Goal: Task Accomplishment & Management: Use online tool/utility

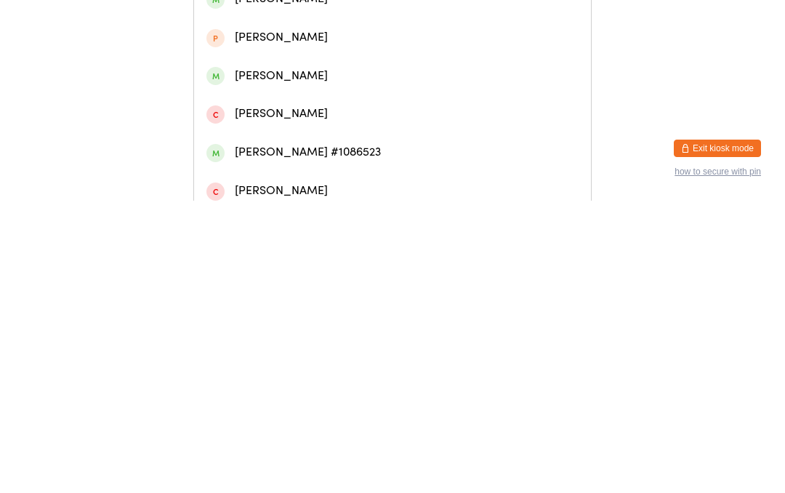
type input "Louise lelliott"
click at [339, 71] on div "Louise Lelliott #29931" at bounding box center [392, 62] width 372 height 20
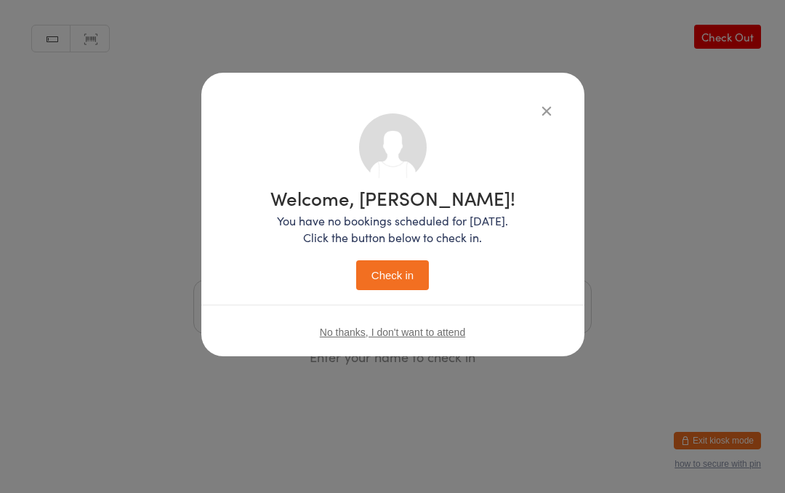
click at [401, 278] on button "Check in" at bounding box center [392, 275] width 73 height 30
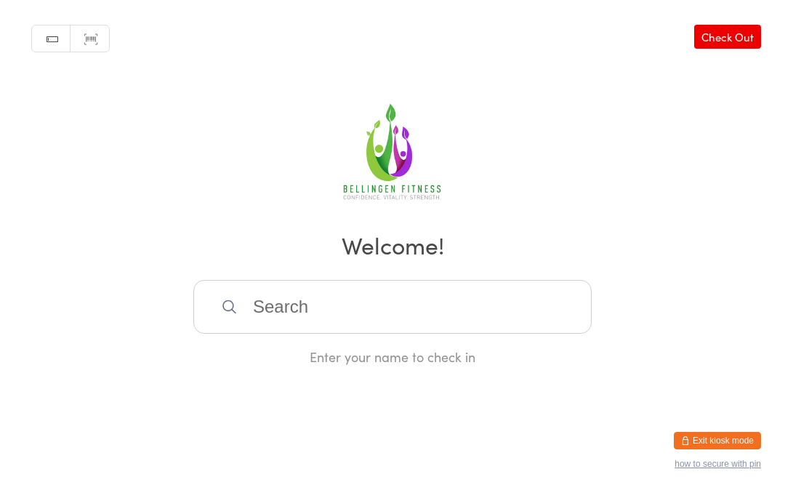
click at [270, 331] on input "search" at bounding box center [392, 307] width 398 height 54
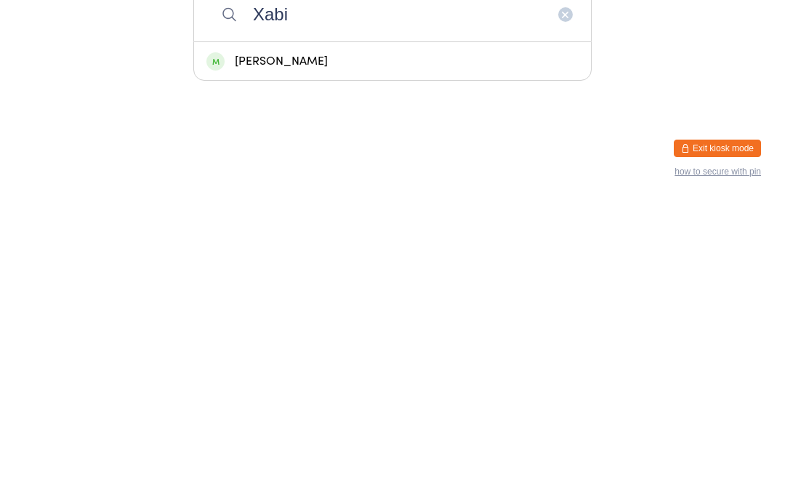
type input "Xabi"
click at [250, 344] on div "Xabi Hutchings" at bounding box center [392, 354] width 372 height 20
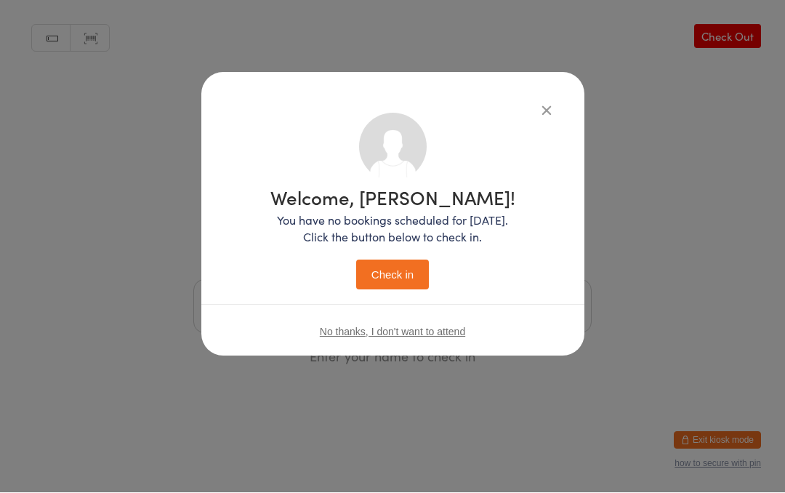
click at [374, 281] on button "Check in" at bounding box center [392, 275] width 73 height 30
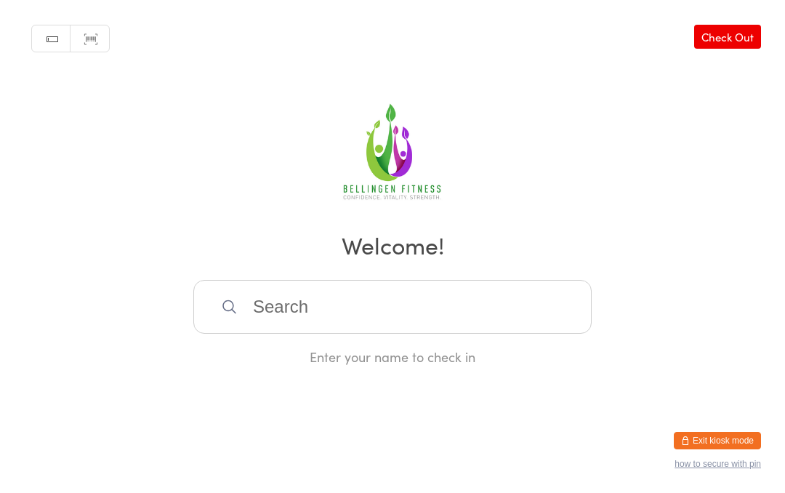
click at [339, 310] on input "search" at bounding box center [392, 307] width 398 height 54
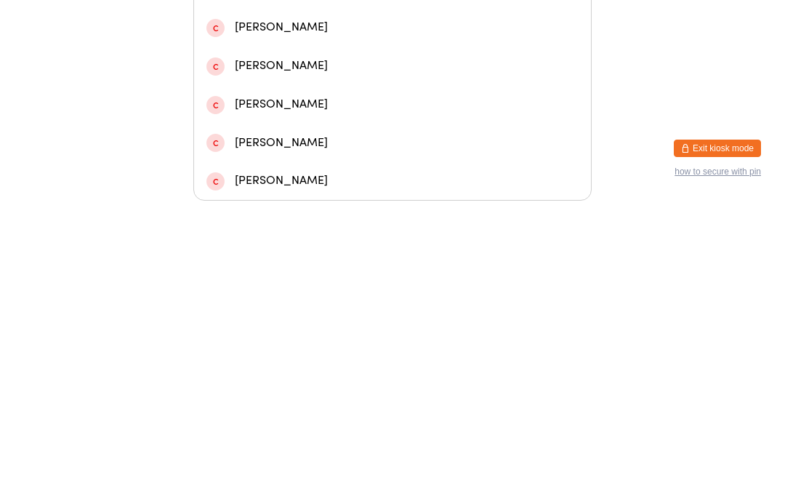
click at [378, 55] on input "Gave" at bounding box center [392, 82] width 398 height 54
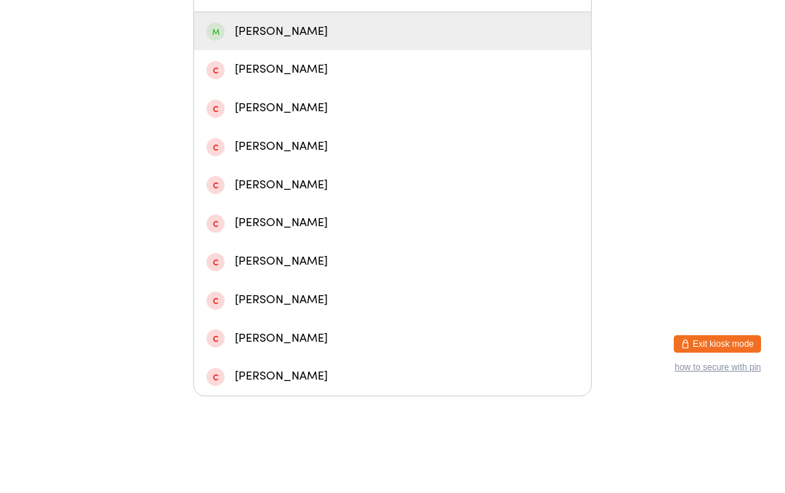
type input "Gave"
click at [459, 148] on div "Gabe Shiell" at bounding box center [392, 128] width 397 height 39
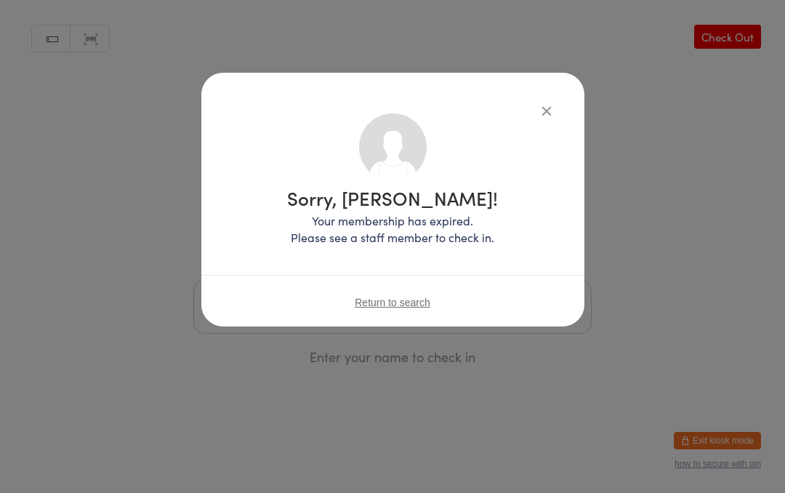
click at [550, 108] on button "button" at bounding box center [546, 110] width 17 height 17
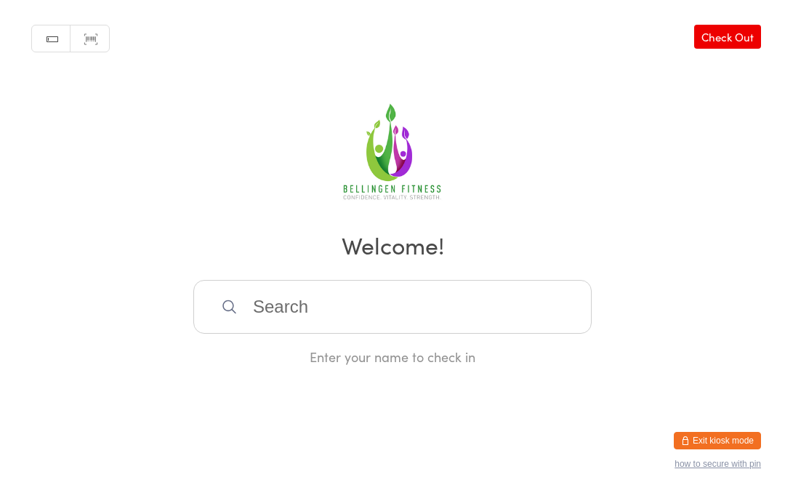
click at [361, 318] on input "search" at bounding box center [392, 307] width 398 height 54
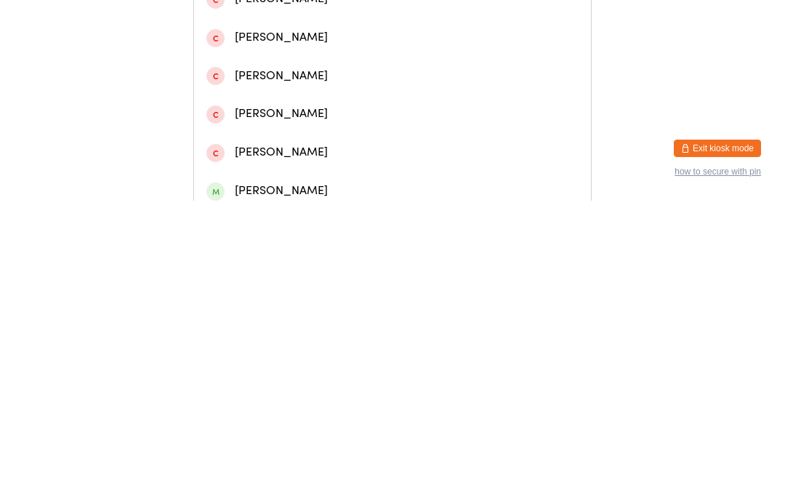
type input "Gab"
click at [324, 107] on div "Gabe Shiell" at bounding box center [392, 99] width 372 height 20
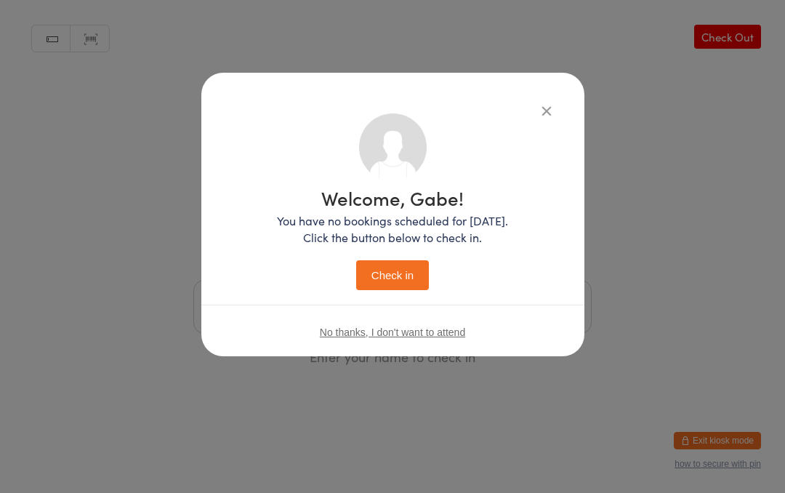
click at [395, 277] on button "Check in" at bounding box center [392, 275] width 73 height 30
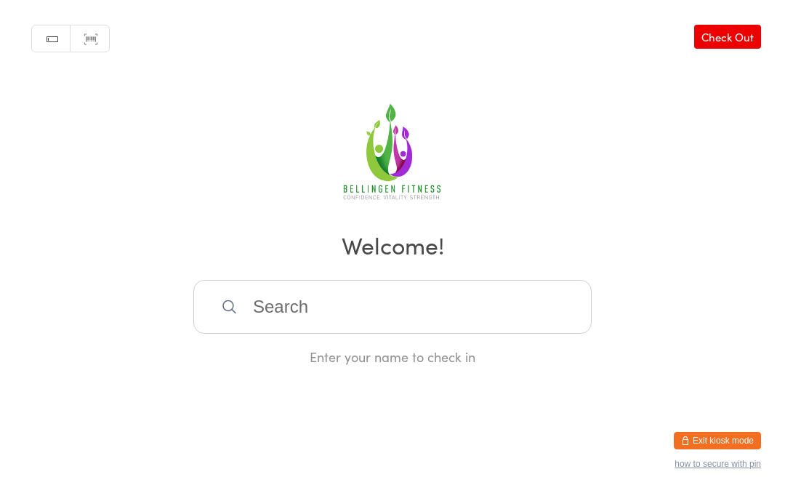
click at [337, 319] on input "search" at bounding box center [392, 307] width 398 height 54
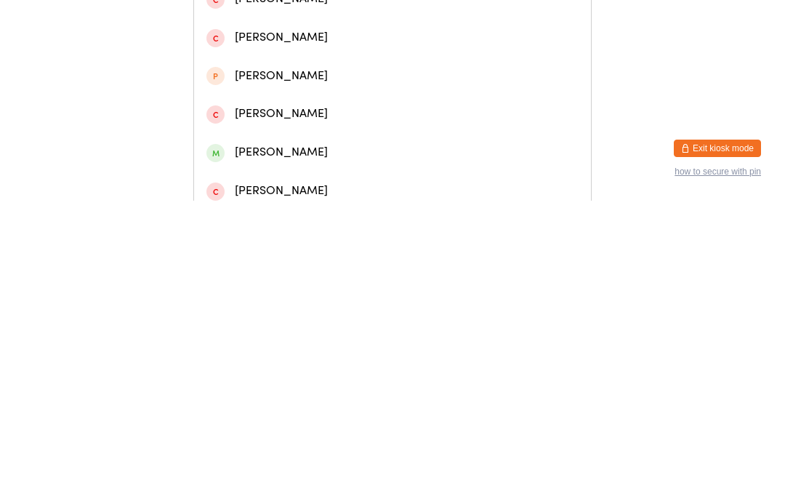
scroll to position [292, 0]
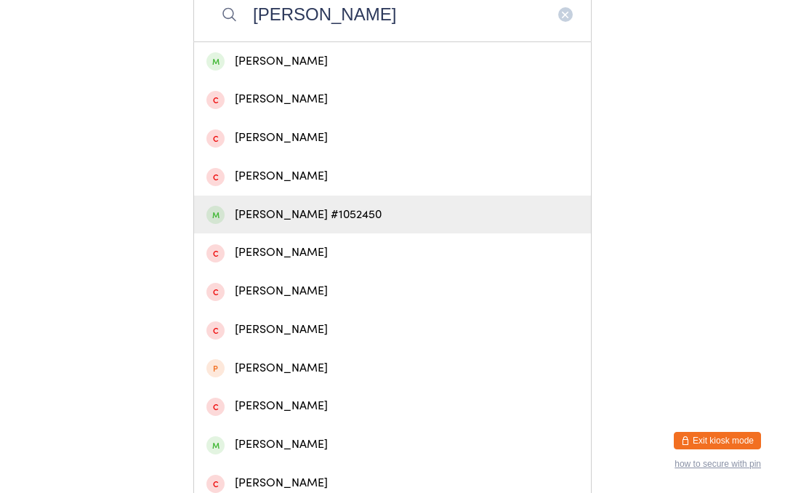
type input "Luke bar"
click at [358, 225] on div "luke Barbagallo #1052450" at bounding box center [392, 215] width 372 height 20
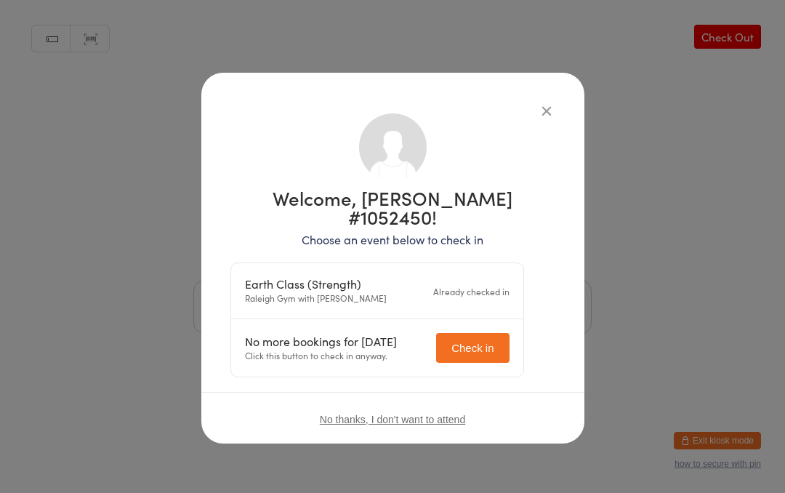
click at [481, 333] on button "Check in" at bounding box center [472, 348] width 73 height 30
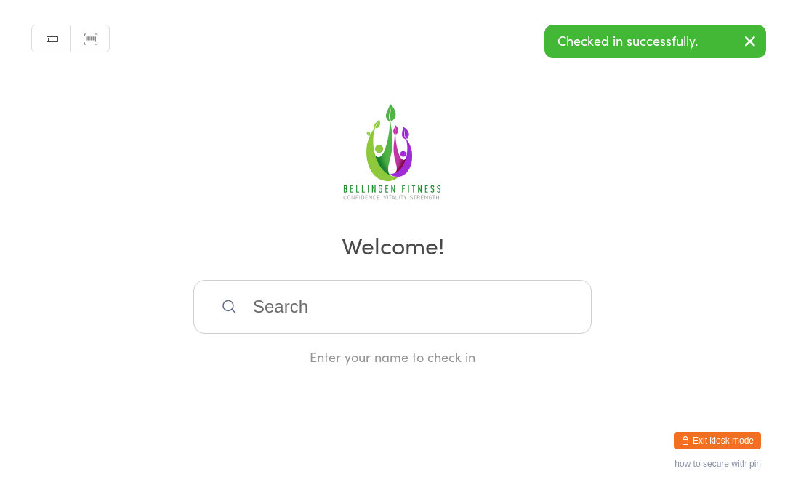
click at [376, 318] on input "search" at bounding box center [392, 307] width 398 height 54
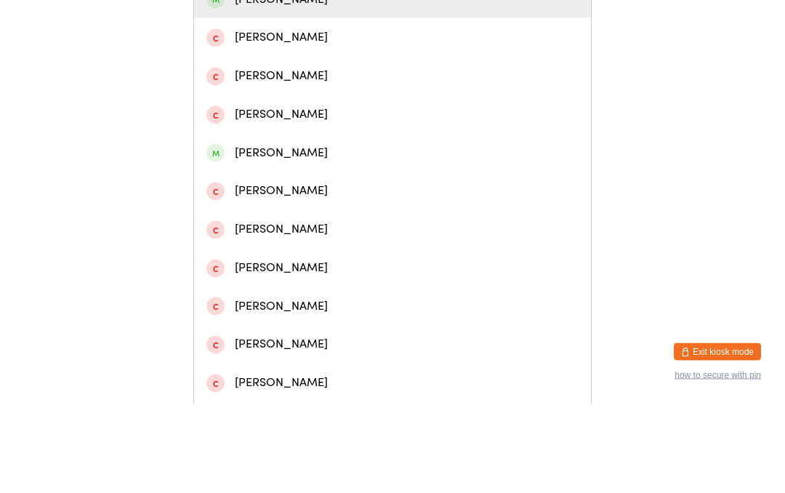
scroll to position [243, 0]
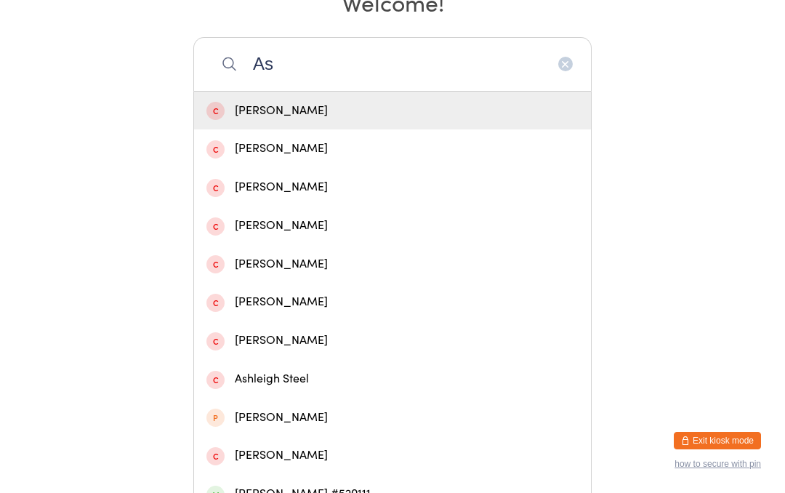
type input "A"
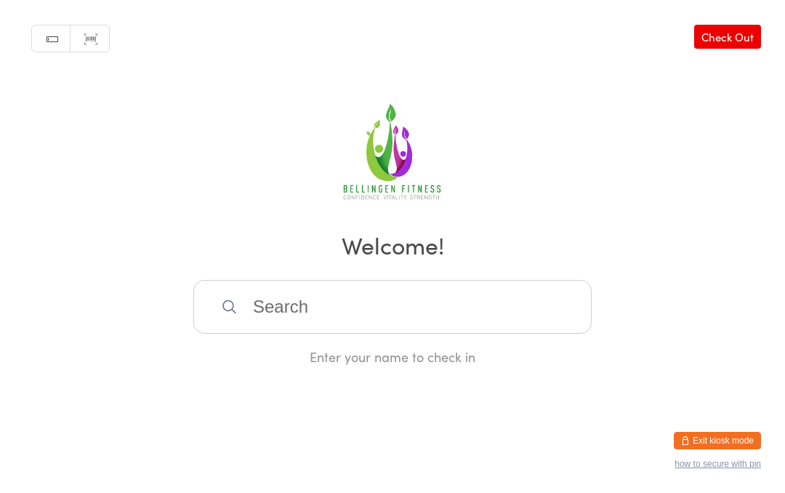
scroll to position [0, 0]
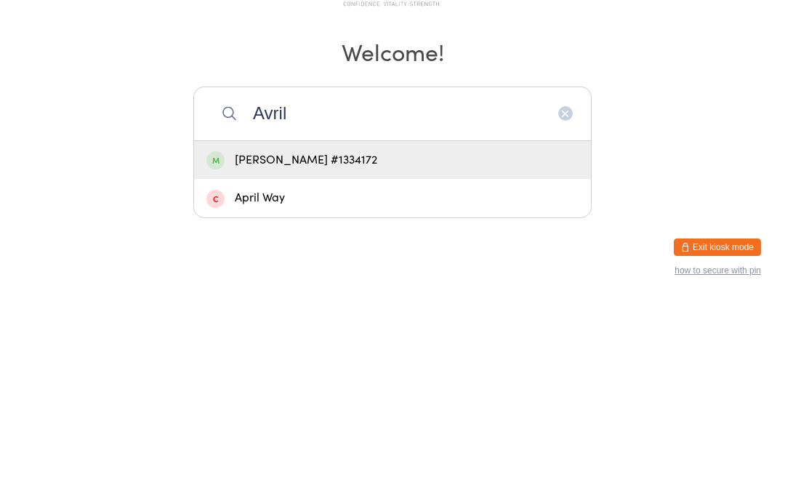
type input "Avril"
click at [432, 344] on div "Avril Tyrrell #1334172" at bounding box center [392, 354] width 372 height 20
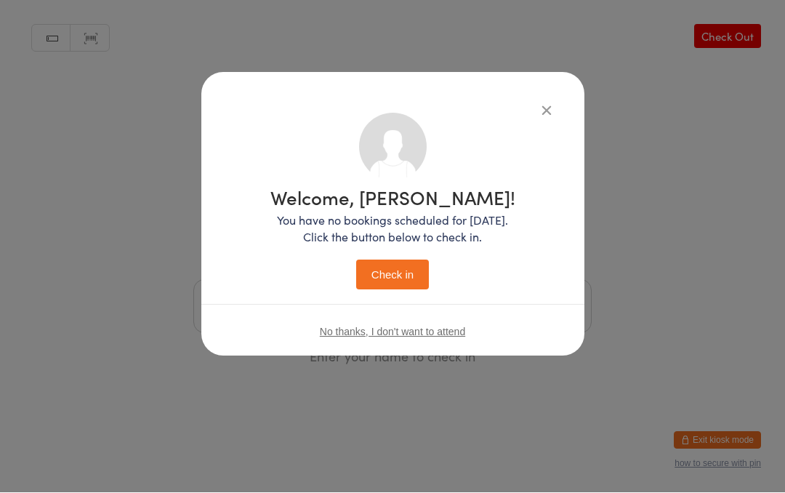
click at [387, 269] on button "Check in" at bounding box center [392, 275] width 73 height 30
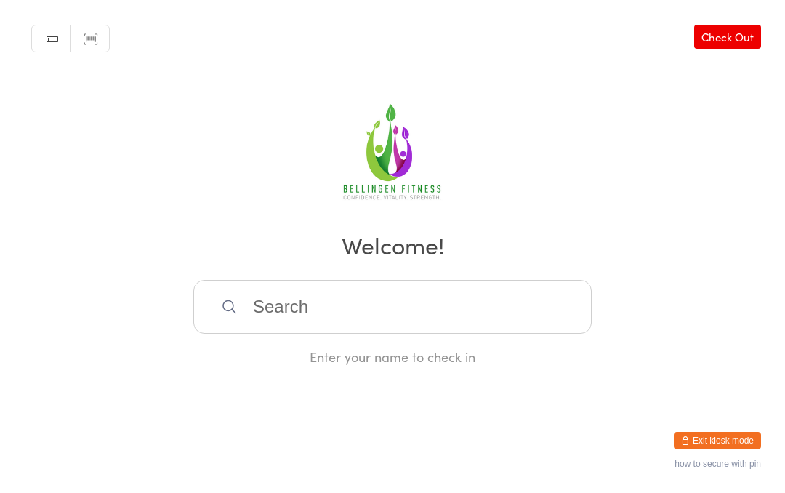
click at [365, 318] on input "search" at bounding box center [392, 307] width 398 height 54
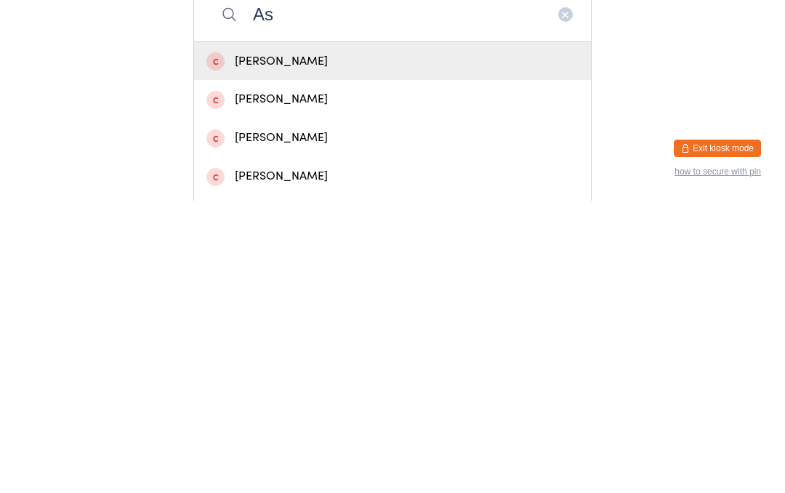
type input "A"
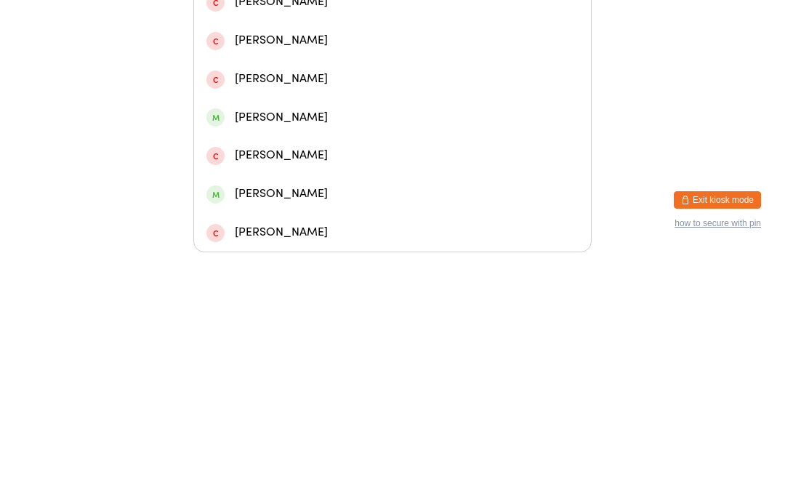
scroll to position [267, 0]
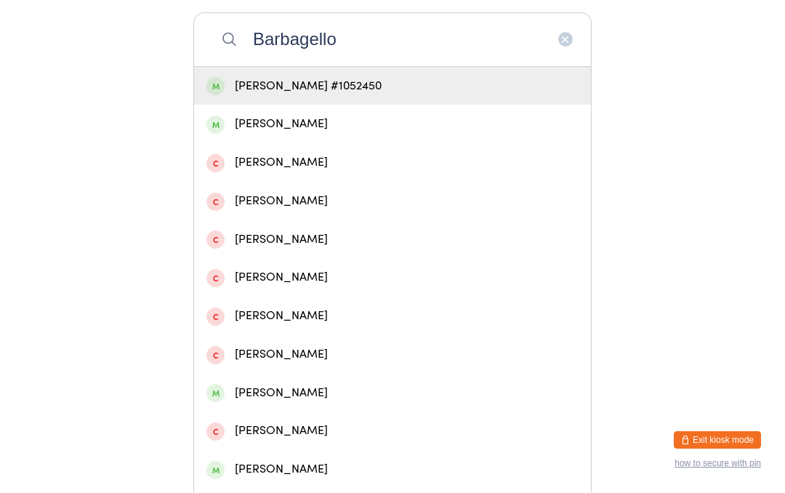
click at [560, 44] on input "Barbagello" at bounding box center [392, 40] width 398 height 54
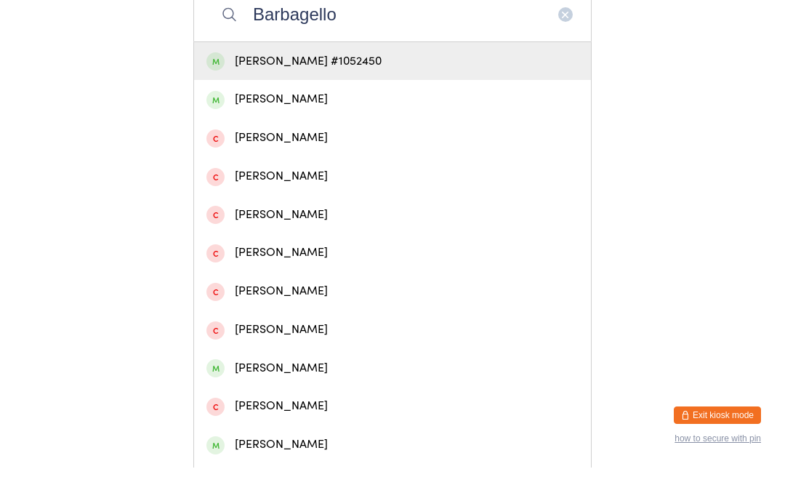
click at [563, 18] on input "Barbagello" at bounding box center [392, 40] width 398 height 54
click at [560, 35] on input "Barbagello" at bounding box center [392, 40] width 398 height 54
type input "B"
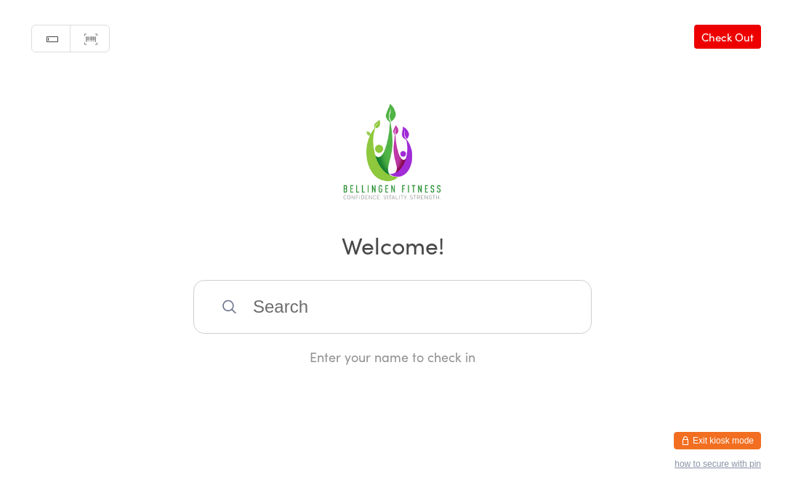
click at [603, 104] on div "Manual search Scanner input Check Out Welcome! Enter your name to check in" at bounding box center [392, 183] width 785 height 366
click at [436, 326] on input "search" at bounding box center [392, 307] width 398 height 54
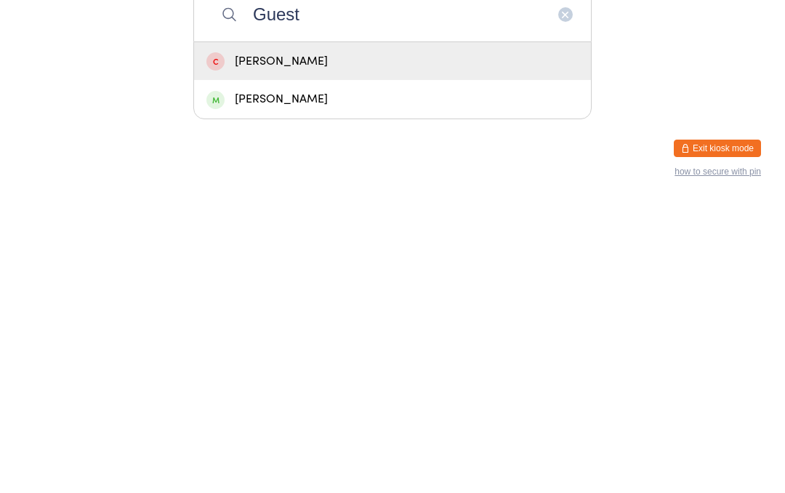
type input "Guest"
click at [414, 382] on div "Michelle Guest" at bounding box center [392, 392] width 372 height 20
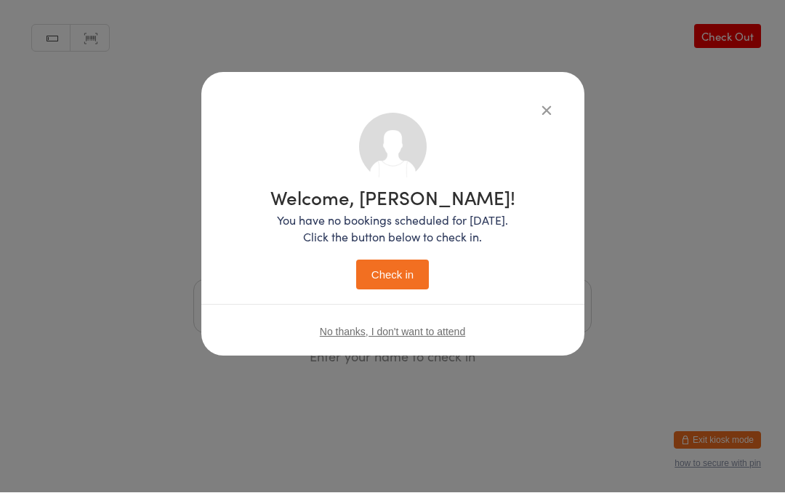
click at [406, 273] on button "Check in" at bounding box center [392, 275] width 73 height 30
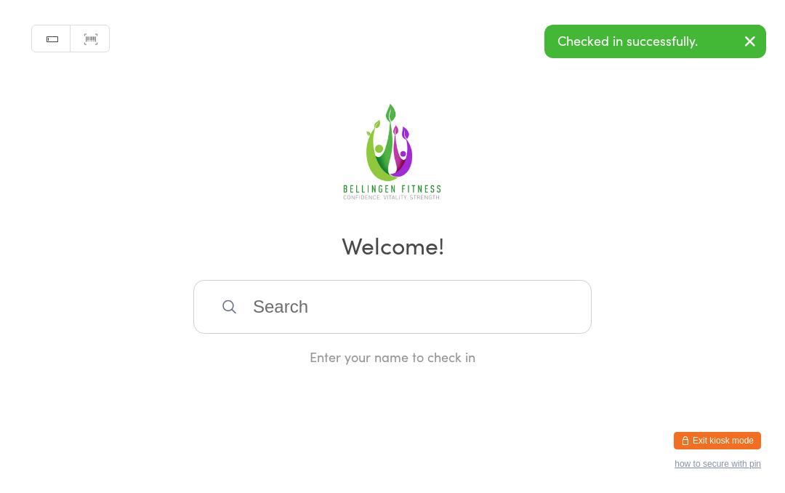
click at [290, 308] on input "search" at bounding box center [392, 307] width 398 height 54
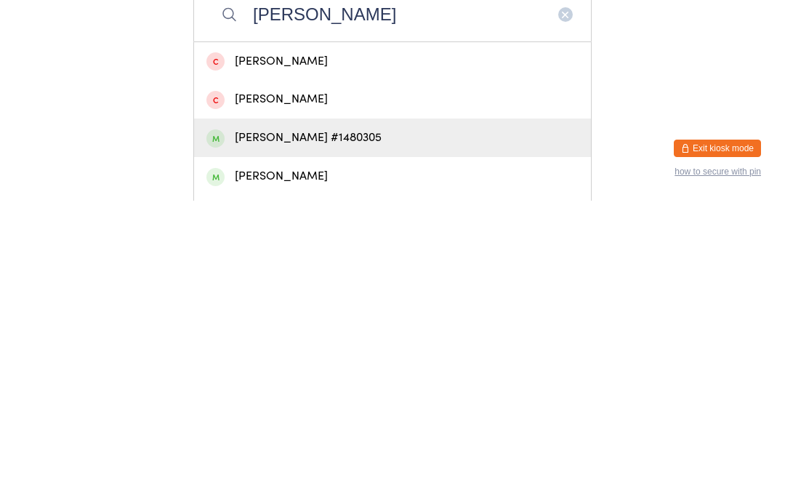
type input "Anna ste"
click at [335, 420] on div "Anna Stephens #1480305" at bounding box center [392, 430] width 372 height 20
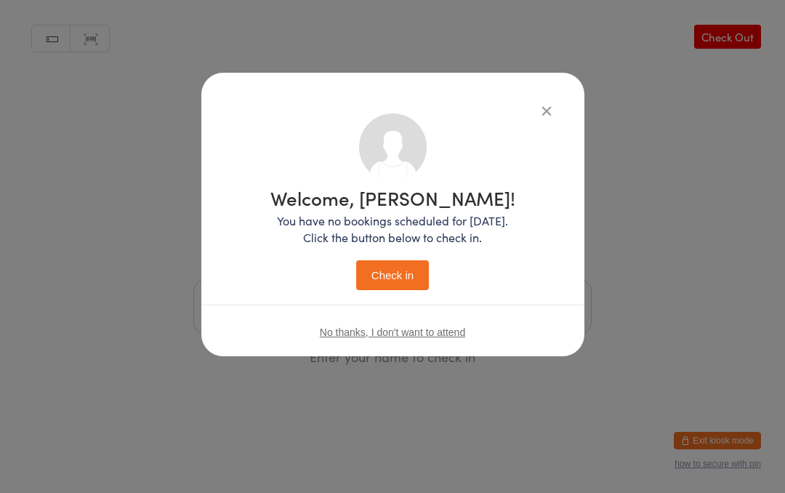
click at [403, 271] on button "Check in" at bounding box center [392, 275] width 73 height 30
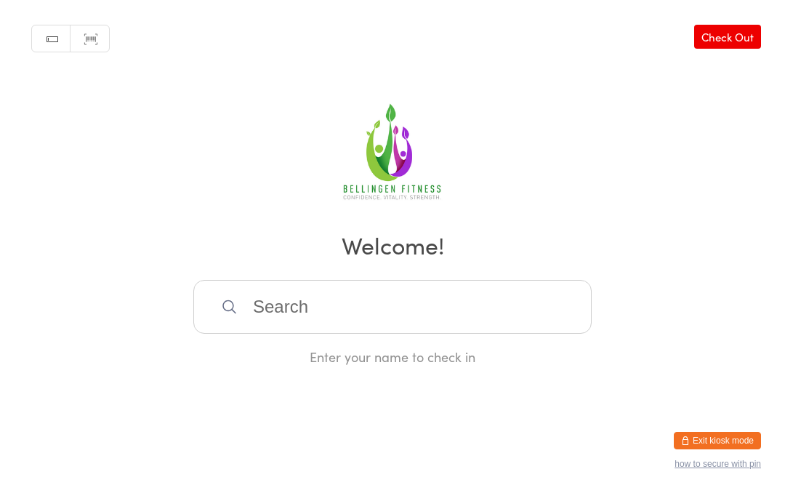
click at [306, 329] on input "search" at bounding box center [392, 307] width 398 height 54
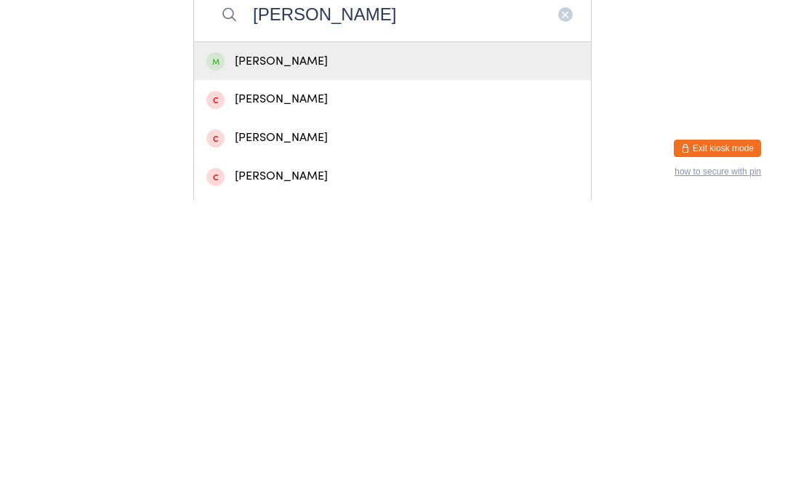
type input "Sharon dan"
click at [302, 334] on div "Sharon Danzey" at bounding box center [392, 353] width 397 height 39
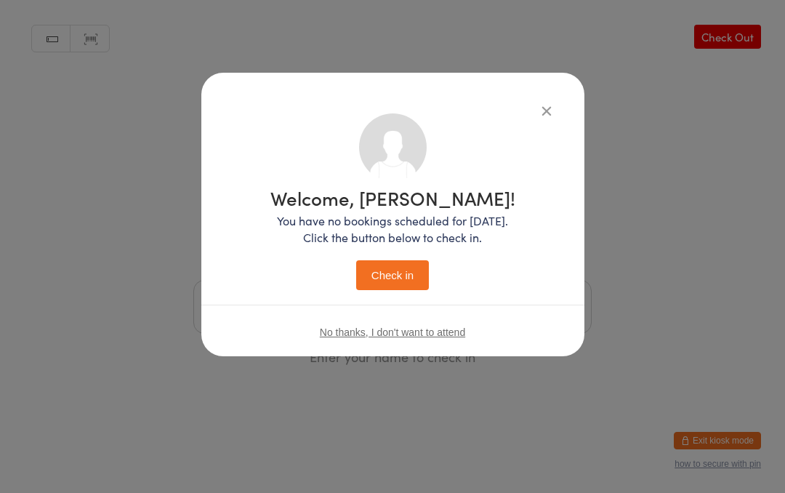
click at [382, 284] on button "Check in" at bounding box center [392, 275] width 73 height 30
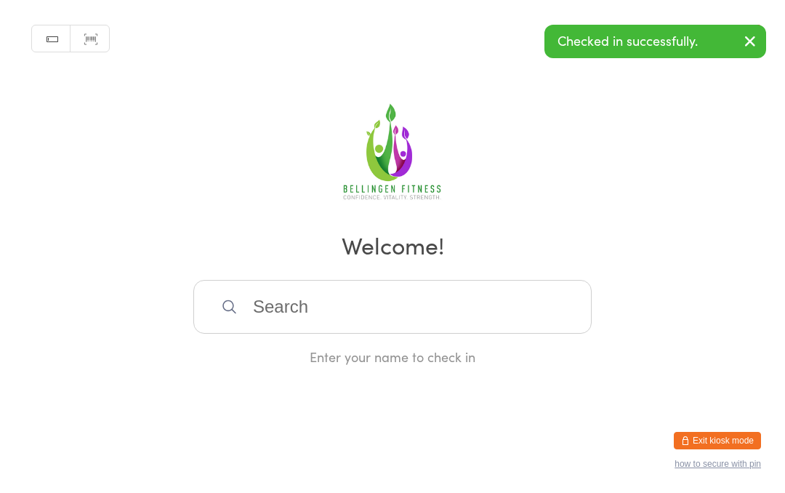
click at [276, 305] on input "search" at bounding box center [392, 307] width 398 height 54
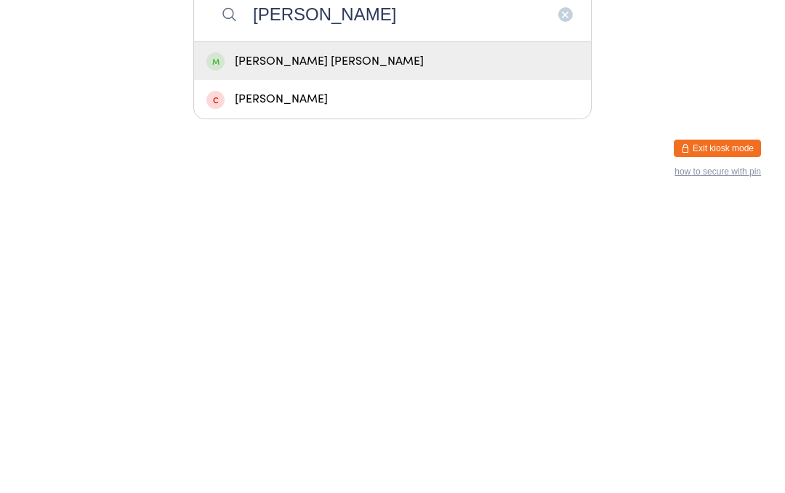
type input "Crim"
click at [270, 344] on div "Crim O'Madden" at bounding box center [392, 354] width 372 height 20
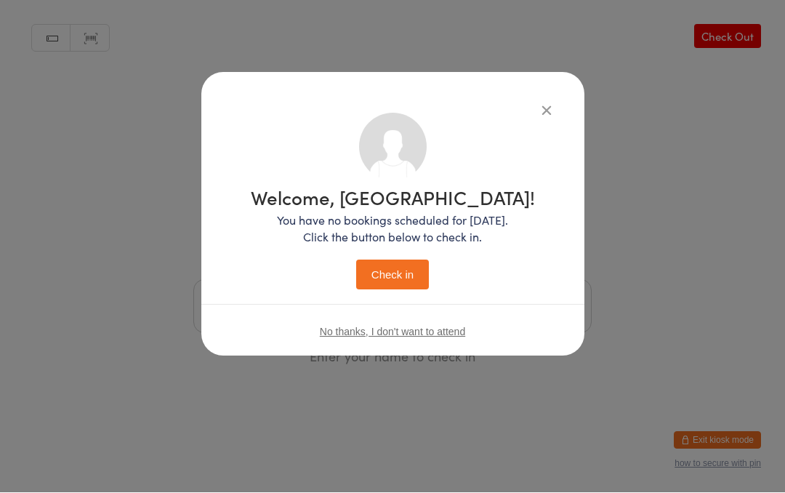
click at [389, 289] on button "Check in" at bounding box center [392, 275] width 73 height 30
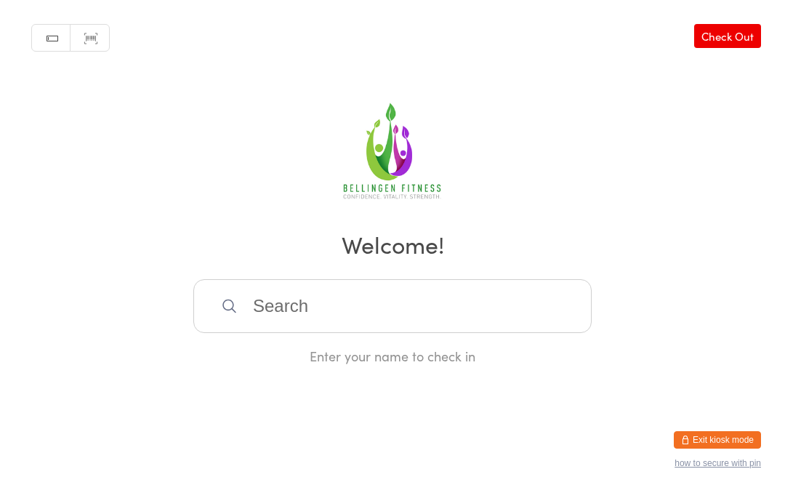
click at [456, 326] on input "search" at bounding box center [392, 307] width 398 height 54
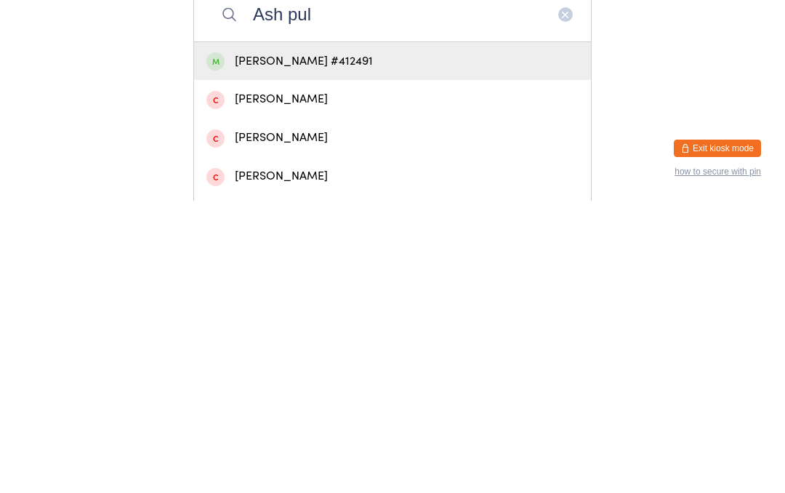
type input "Ash pul"
click at [379, 344] on div "Ashleigh Pullar #412491" at bounding box center [392, 354] width 372 height 20
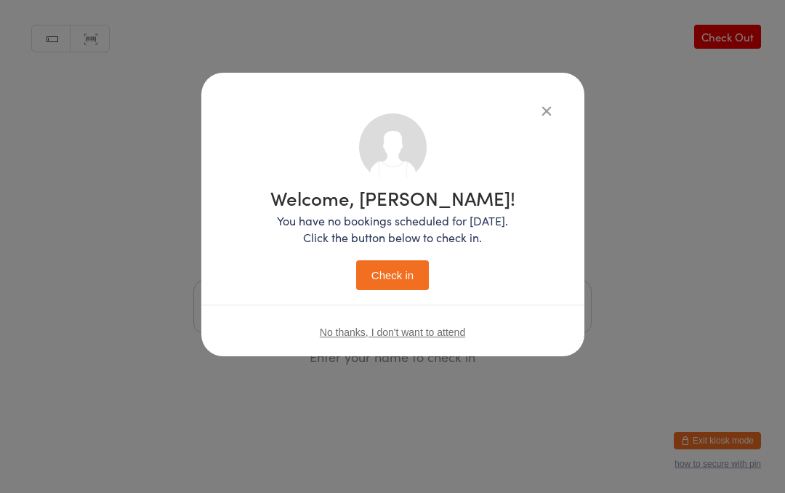
click at [396, 279] on button "Check in" at bounding box center [392, 275] width 73 height 30
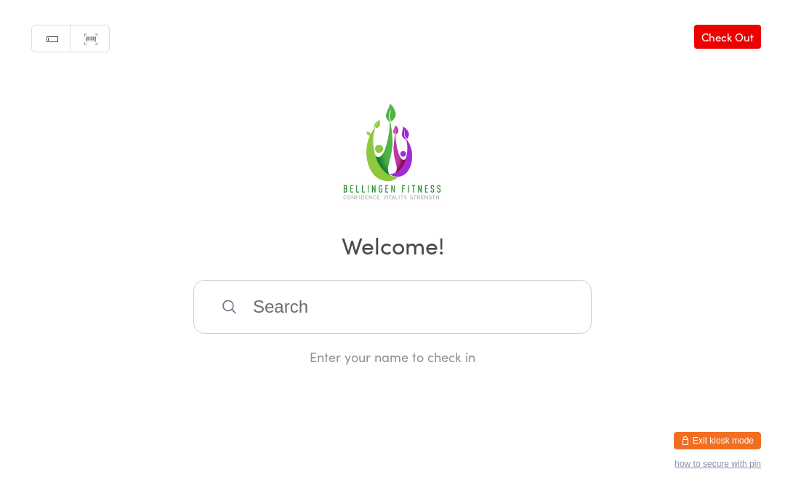
click at [394, 319] on input "search" at bounding box center [392, 307] width 398 height 54
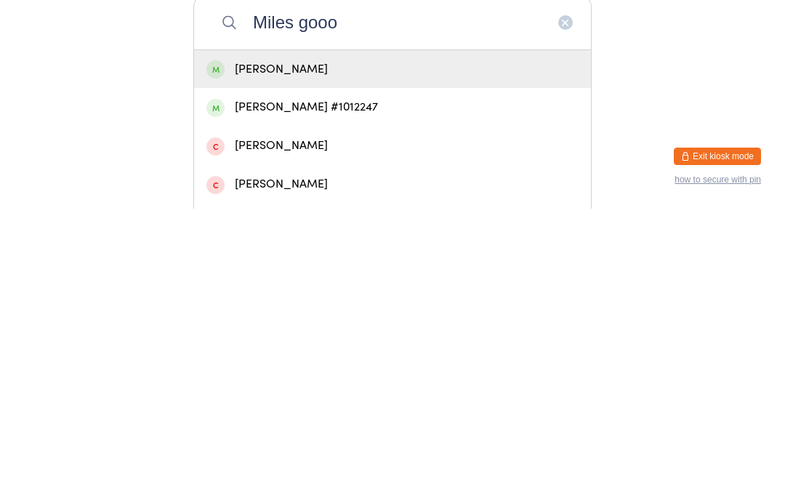
type input "Miles gooo"
click at [322, 382] on div "Miles Gooley #1012247" at bounding box center [392, 392] width 372 height 20
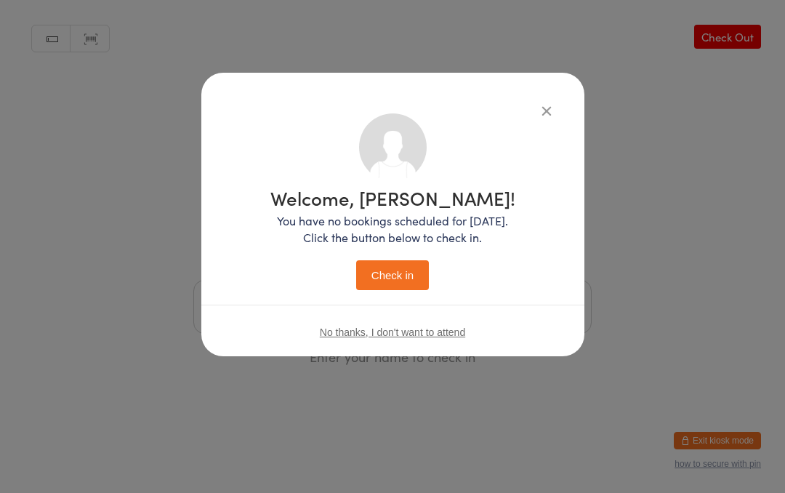
click at [390, 261] on button "Check in" at bounding box center [392, 275] width 73 height 30
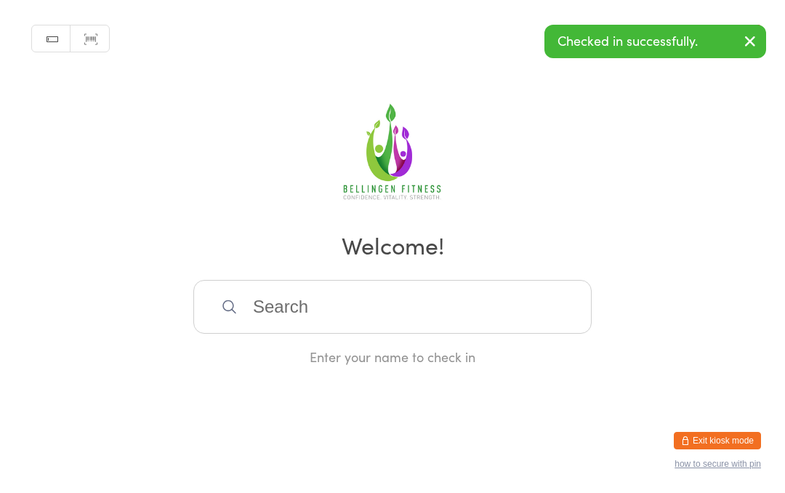
click at [342, 322] on input "search" at bounding box center [392, 307] width 398 height 54
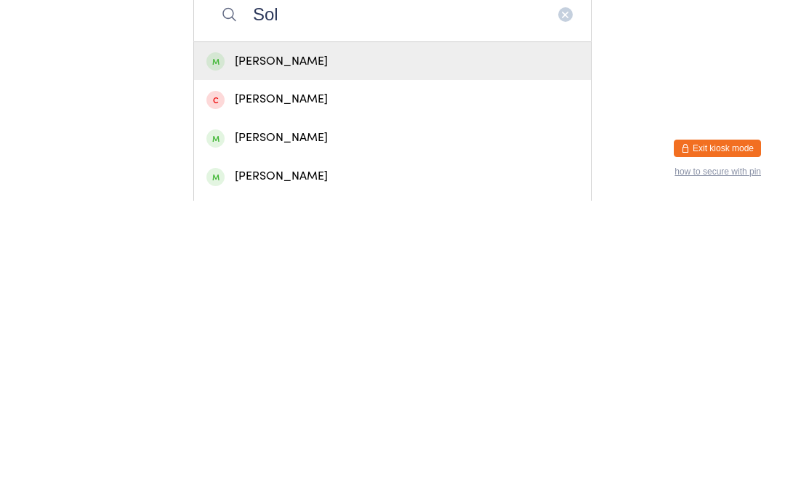
type input "Sol"
click at [257, 334] on div "Sol Lipovski" at bounding box center [392, 353] width 397 height 39
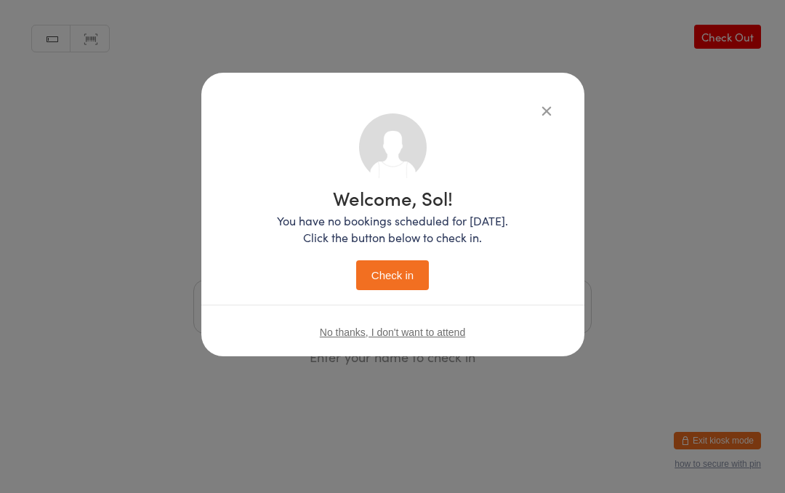
click at [377, 290] on button "Check in" at bounding box center [392, 275] width 73 height 30
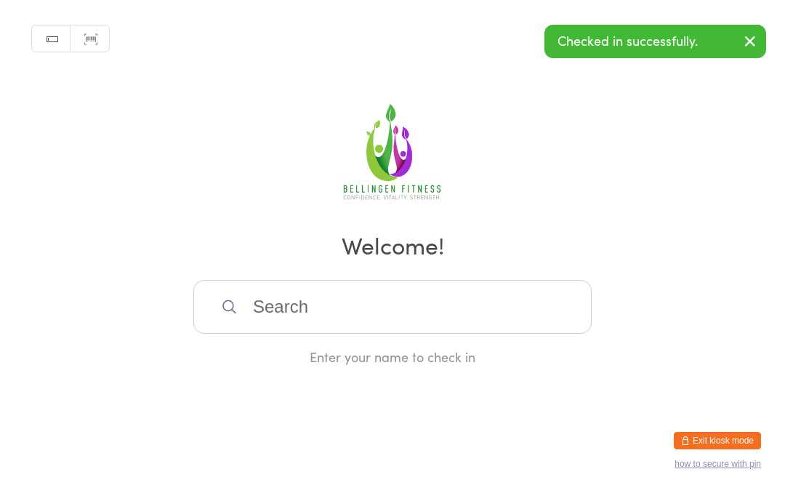
click at [456, 334] on input "search" at bounding box center [392, 307] width 398 height 54
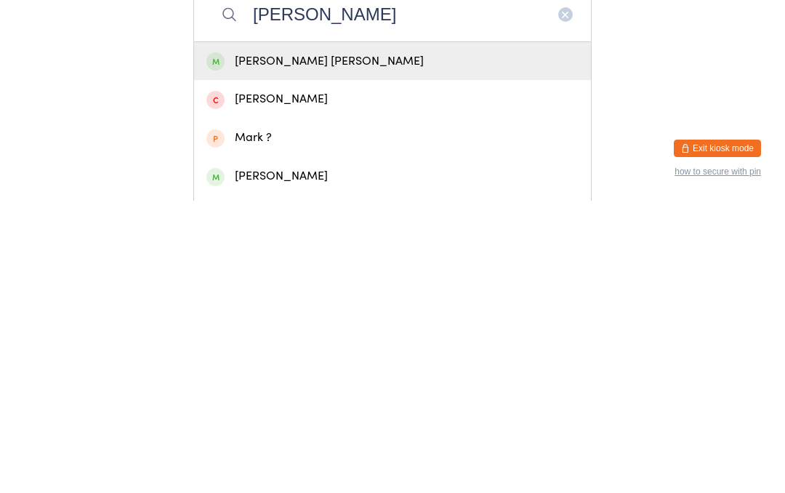
type input "Marley"
click at [331, 344] on div "Marley Mclennan" at bounding box center [392, 354] width 372 height 20
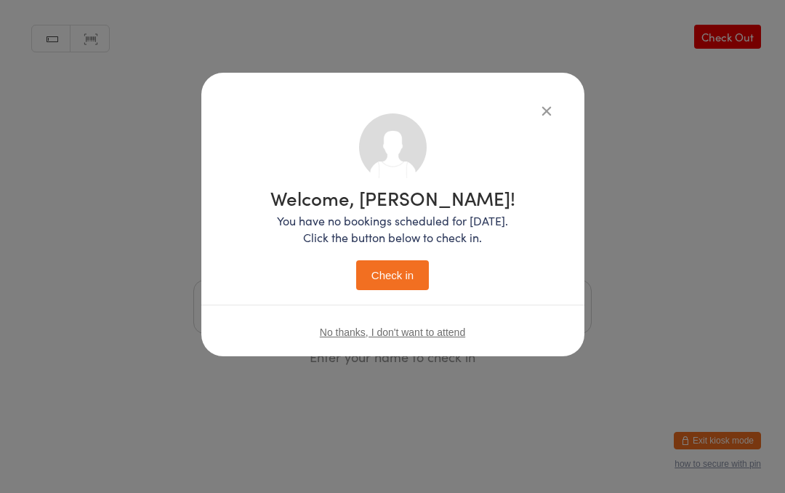
click at [413, 270] on button "Check in" at bounding box center [392, 275] width 73 height 30
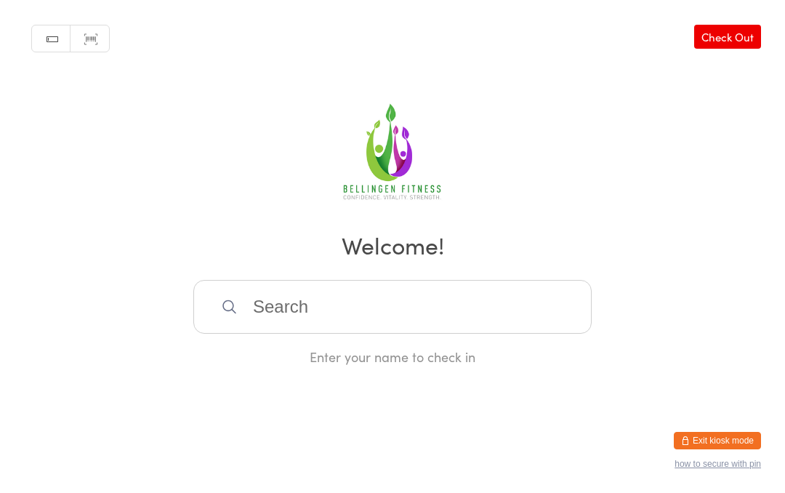
click at [377, 331] on input "search" at bounding box center [392, 307] width 398 height 54
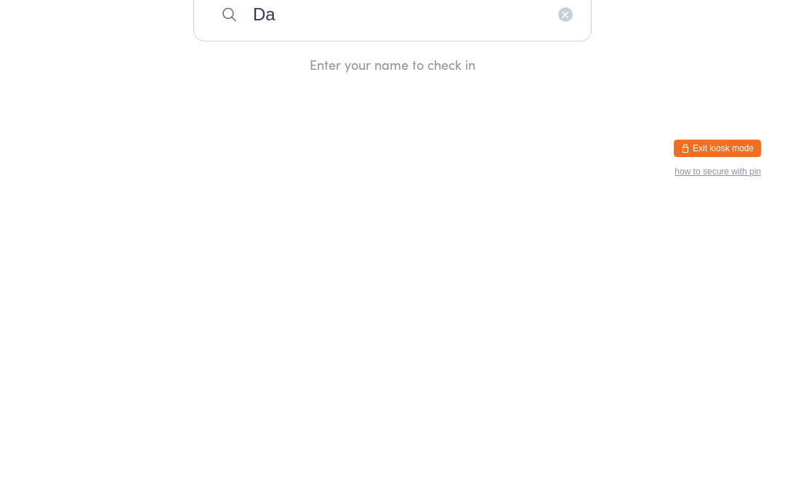
type input "[PERSON_NAME]"
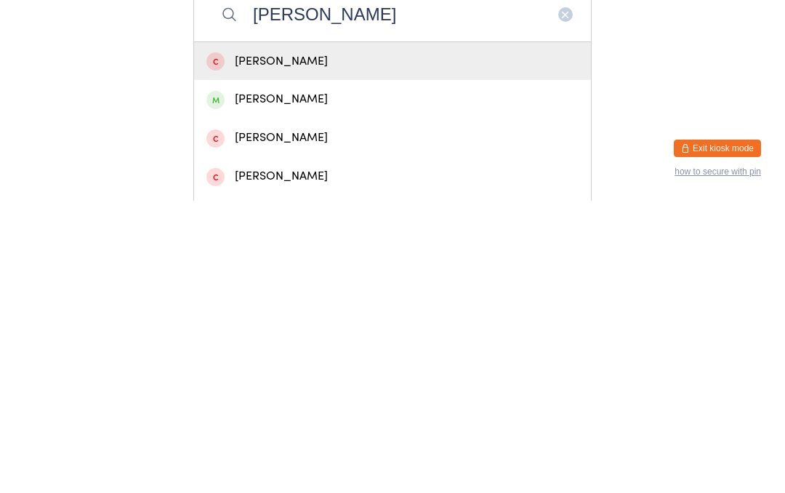
scroll to position [292, 0]
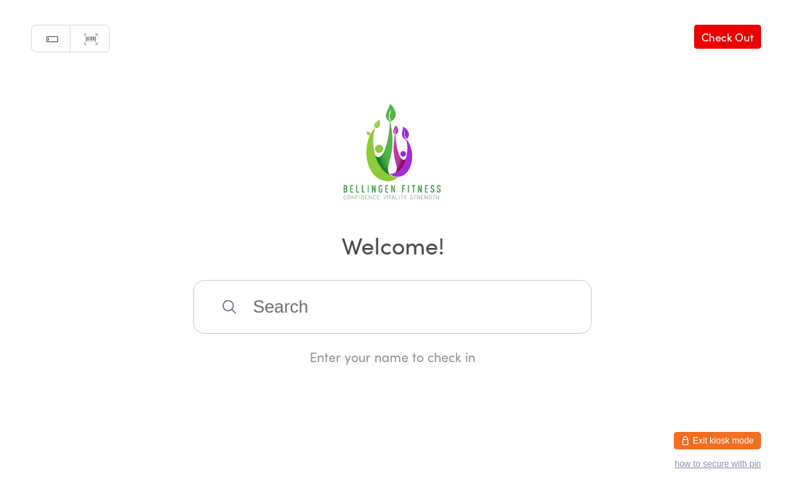
click at [412, 313] on input "search" at bounding box center [392, 307] width 398 height 54
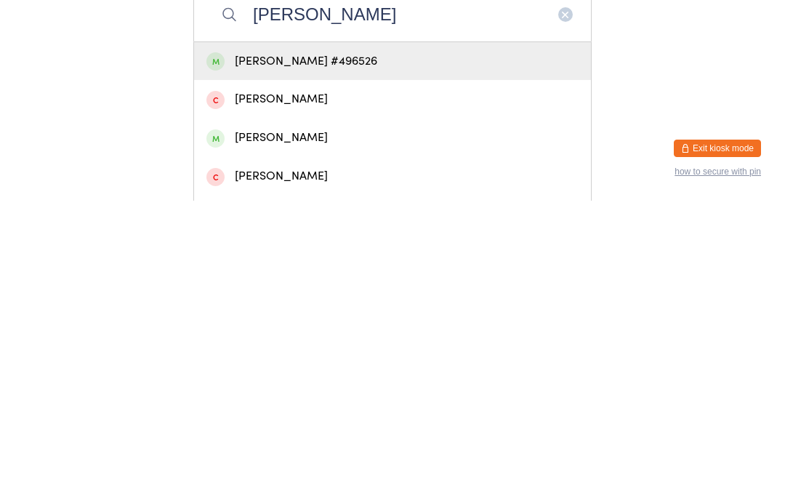
type input "[PERSON_NAME]"
click at [361, 344] on div "[PERSON_NAME] #496526" at bounding box center [392, 354] width 372 height 20
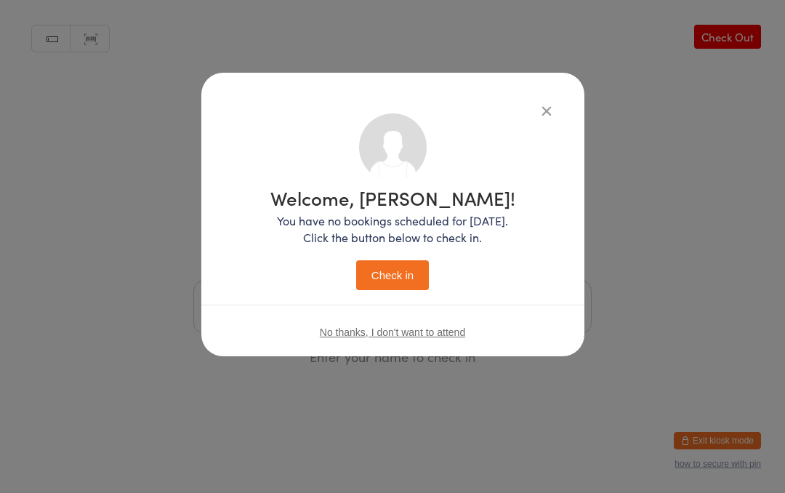
click at [398, 273] on button "Check in" at bounding box center [392, 275] width 73 height 30
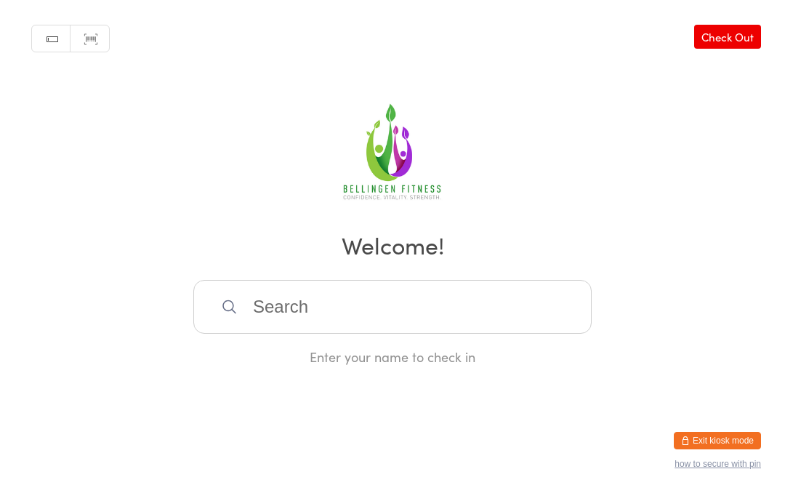
click at [287, 302] on input "search" at bounding box center [392, 307] width 398 height 54
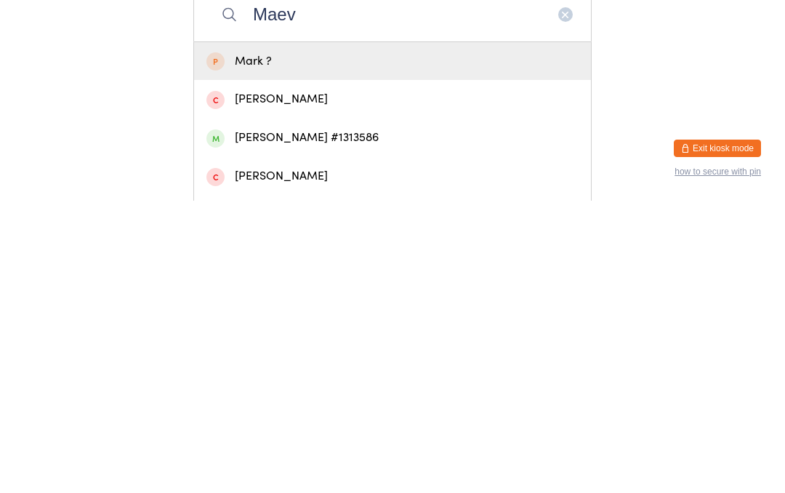
type input "Maev"
click at [248, 420] on div "[PERSON_NAME] #1313586" at bounding box center [392, 430] width 372 height 20
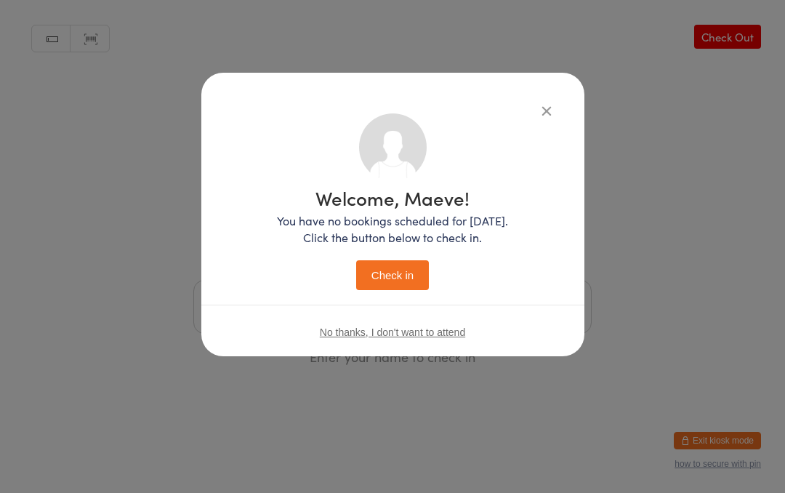
click at [385, 262] on button "Check in" at bounding box center [392, 275] width 73 height 30
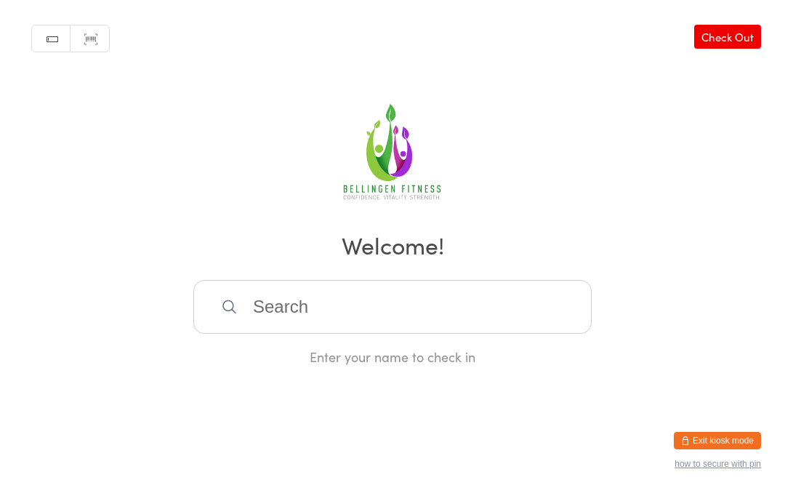
click at [391, 324] on input "search" at bounding box center [392, 307] width 398 height 54
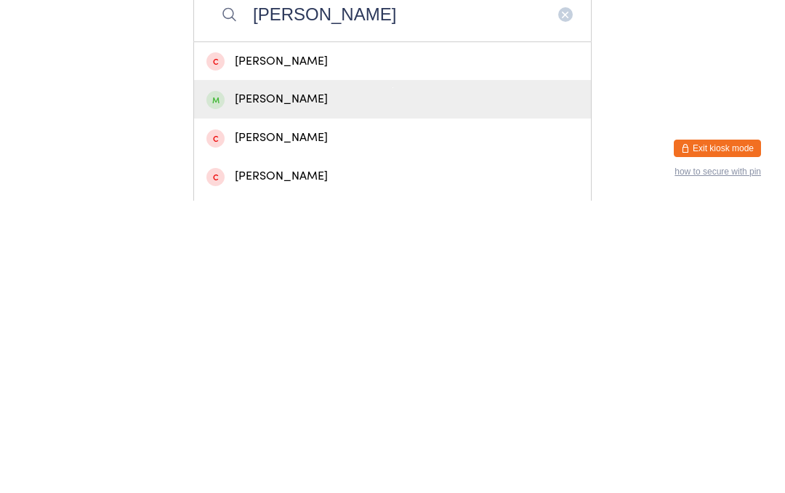
type input "[PERSON_NAME]"
click at [308, 382] on div "[PERSON_NAME]" at bounding box center [392, 392] width 372 height 20
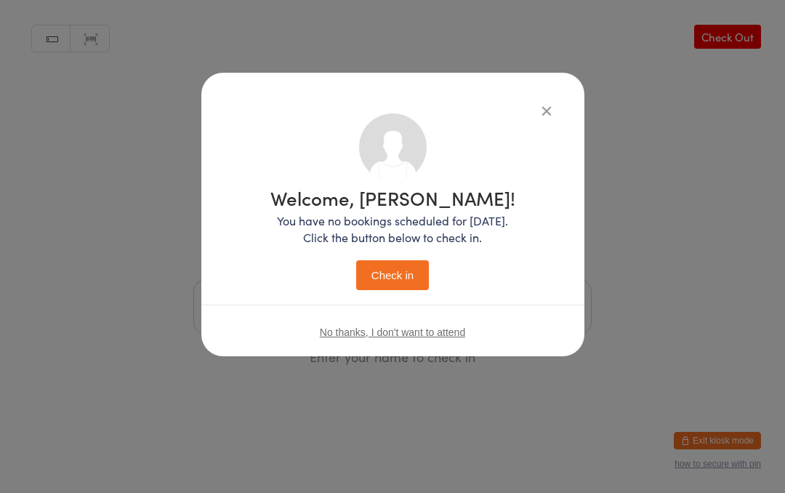
click at [385, 278] on button "Check in" at bounding box center [392, 275] width 73 height 30
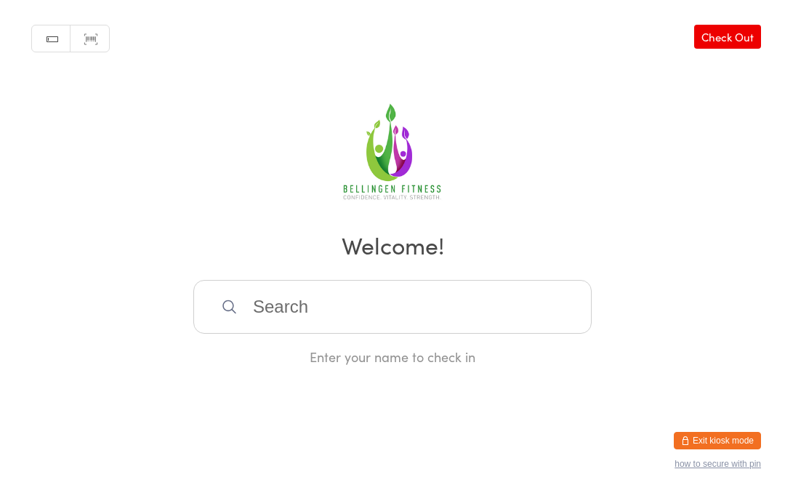
click at [399, 310] on input "search" at bounding box center [392, 307] width 398 height 54
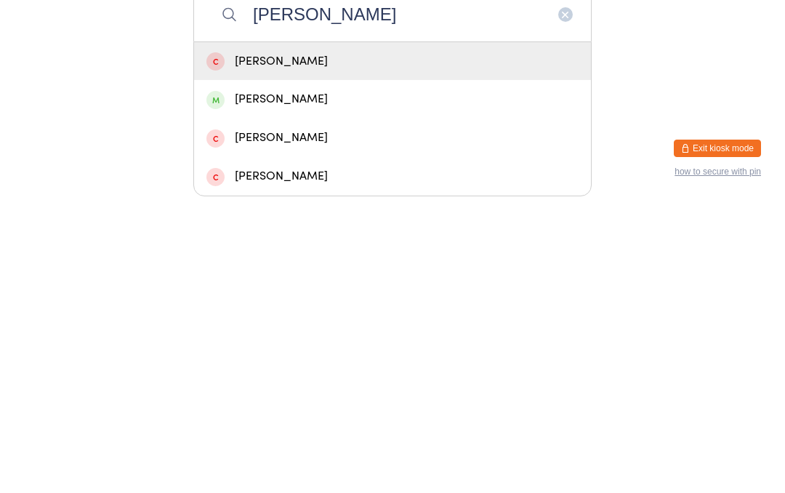
type input "[PERSON_NAME]"
click at [300, 382] on div "[PERSON_NAME]" at bounding box center [392, 392] width 372 height 20
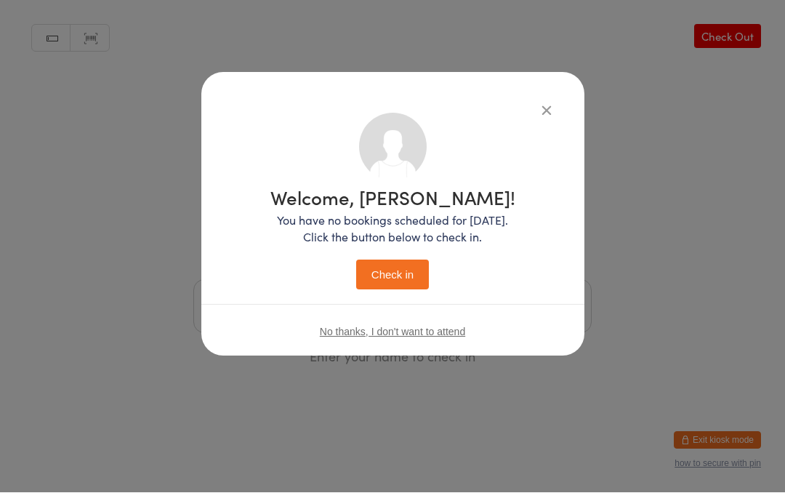
click at [388, 267] on button "Check in" at bounding box center [392, 275] width 73 height 30
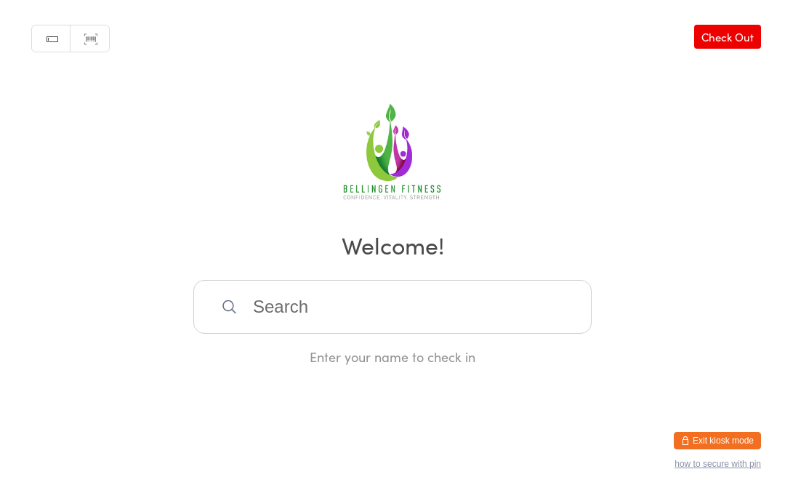
click at [379, 313] on input "search" at bounding box center [392, 307] width 398 height 54
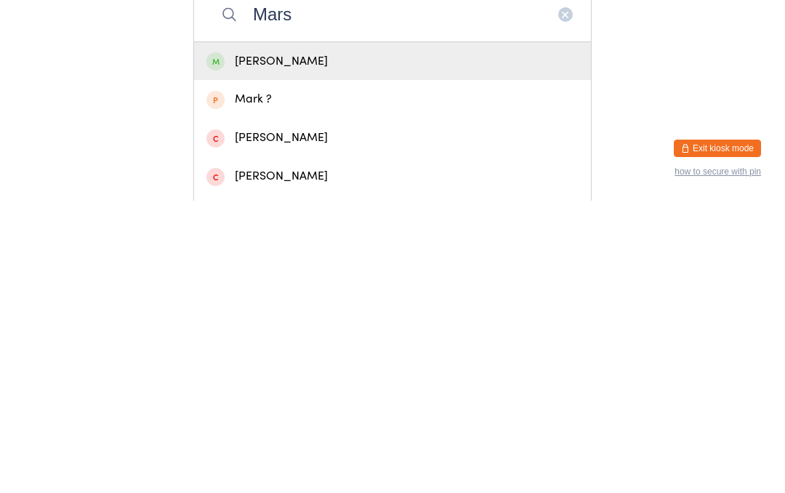
type input "Mars"
click at [302, 344] on div "[PERSON_NAME]" at bounding box center [392, 354] width 372 height 20
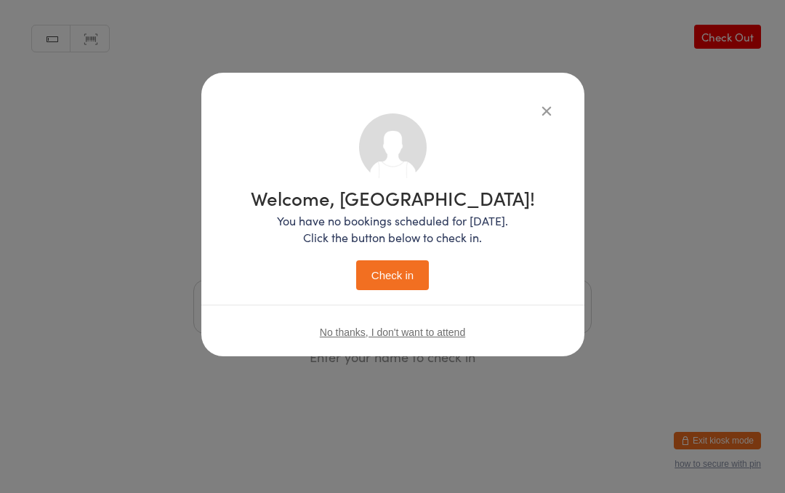
click at [403, 266] on button "Check in" at bounding box center [392, 275] width 73 height 30
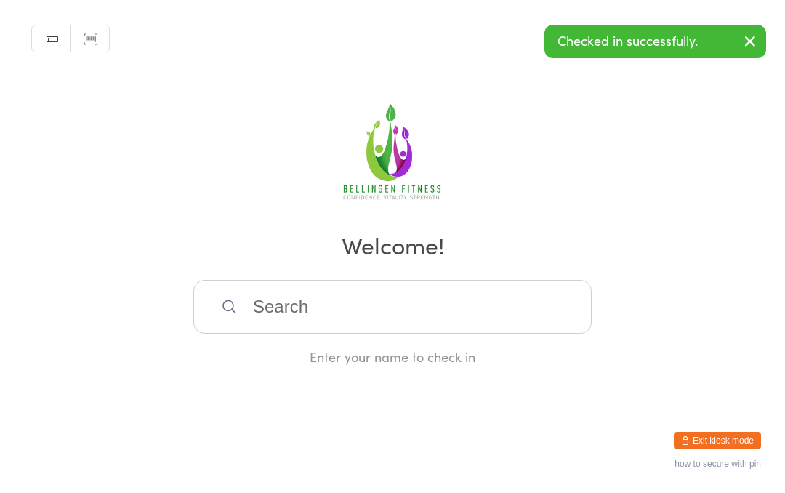
click at [459, 297] on input "search" at bounding box center [392, 307] width 398 height 54
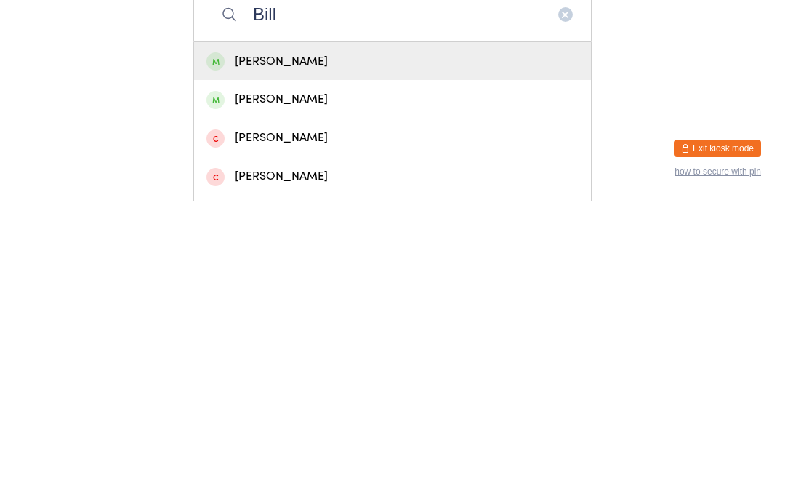
type input "Bill"
click at [455, 344] on div "[PERSON_NAME]" at bounding box center [392, 354] width 372 height 20
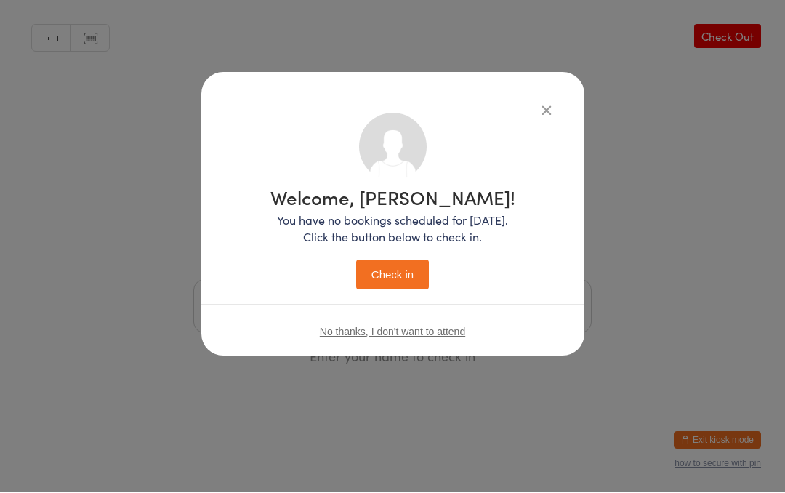
click at [399, 264] on button "Check in" at bounding box center [392, 275] width 73 height 30
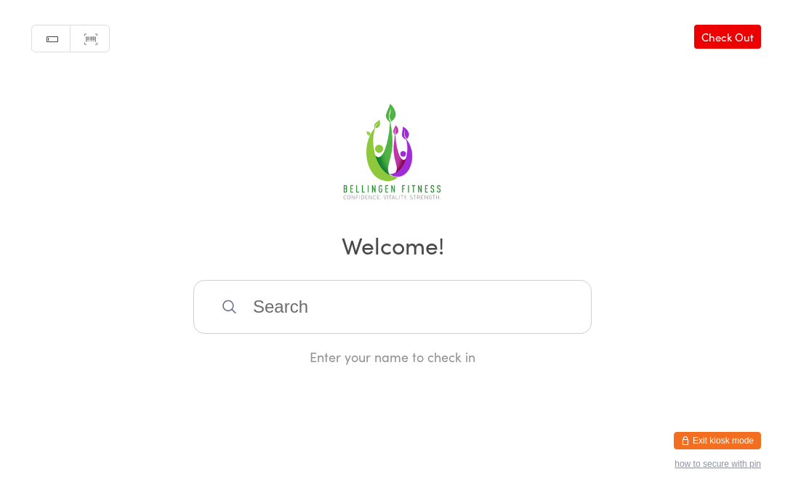
click at [342, 311] on input "search" at bounding box center [392, 307] width 398 height 54
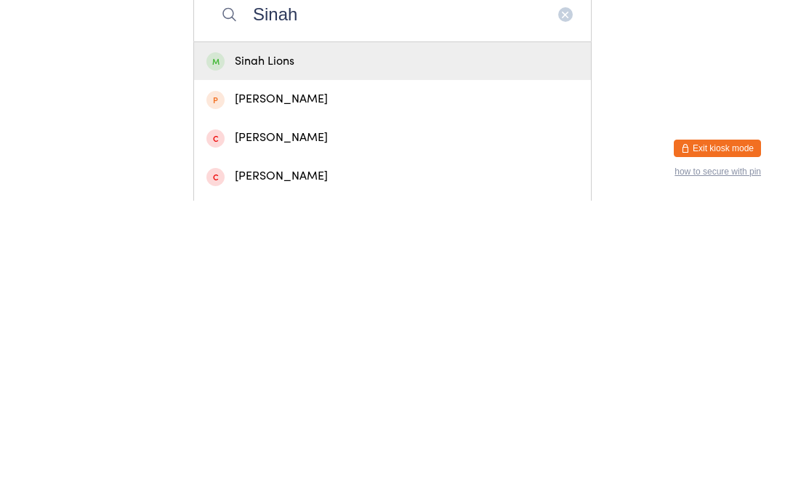
type input "Sinah"
click at [288, 344] on div "Sinah Lions" at bounding box center [392, 354] width 372 height 20
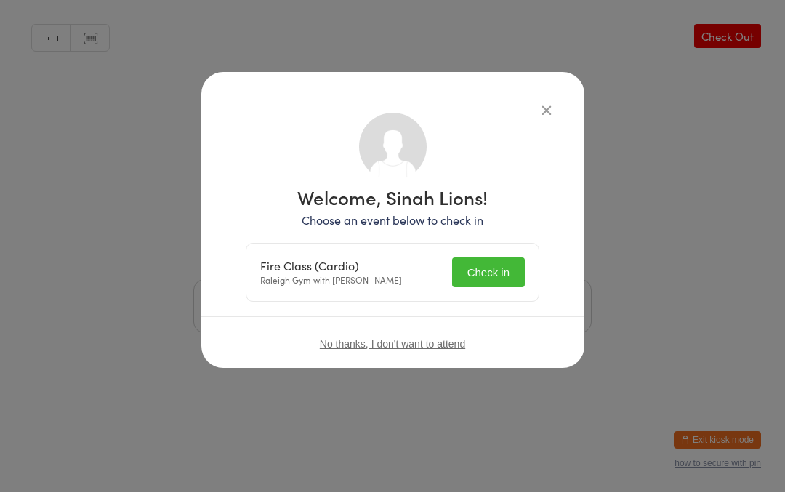
click at [481, 266] on button "Check in" at bounding box center [488, 273] width 73 height 30
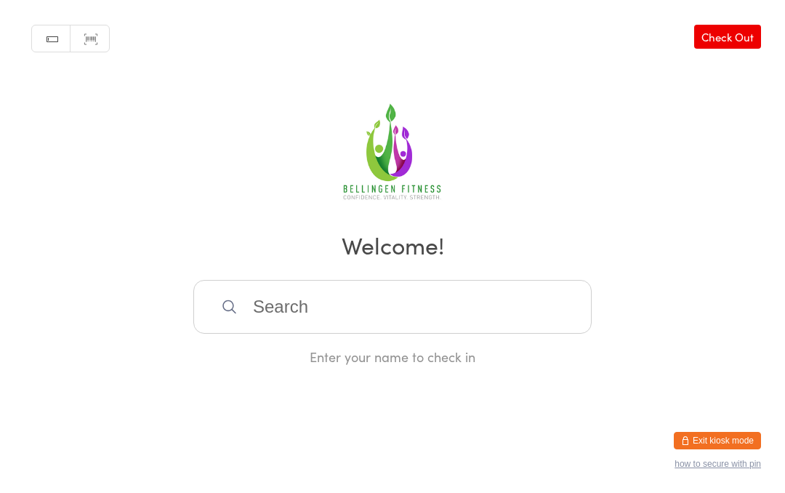
click at [271, 324] on input "search" at bounding box center [392, 307] width 398 height 54
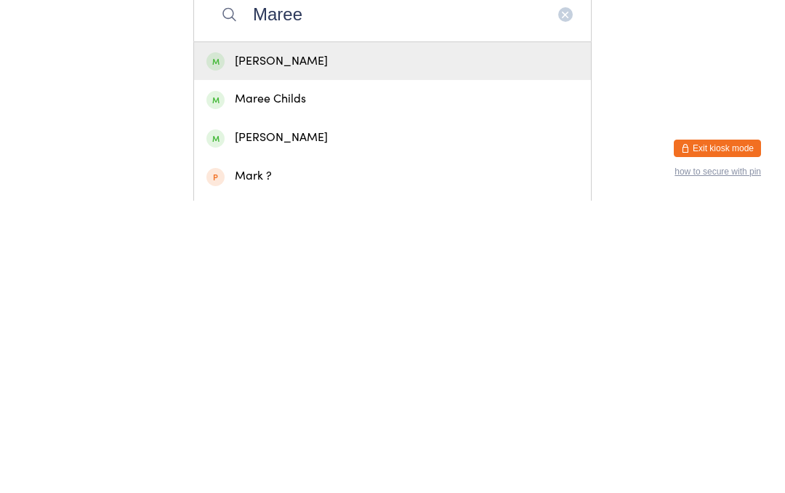
type input "Maree"
click at [316, 382] on div "Maree Childs" at bounding box center [392, 392] width 372 height 20
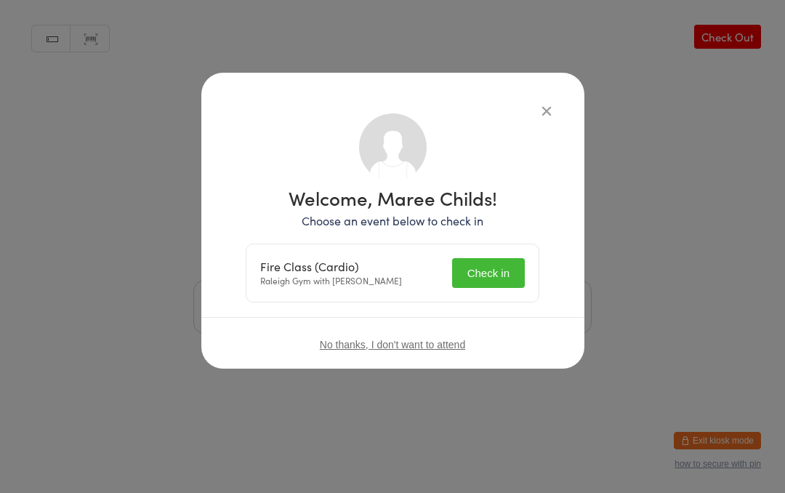
click at [487, 272] on button "Check in" at bounding box center [488, 273] width 73 height 30
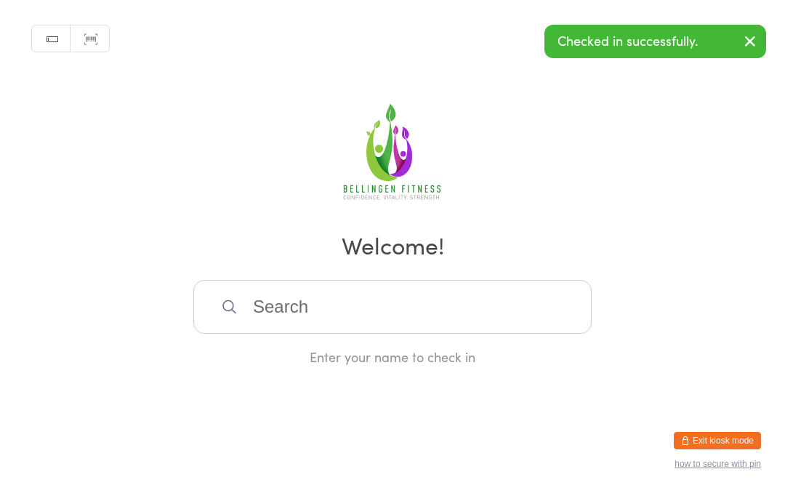
click at [366, 317] on input "search" at bounding box center [392, 307] width 398 height 54
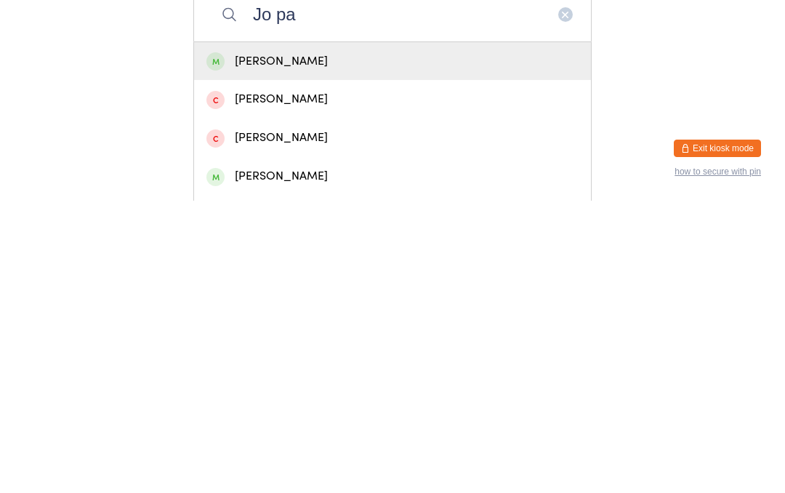
type input "Jo pa"
click at [330, 344] on div "[PERSON_NAME]" at bounding box center [392, 354] width 372 height 20
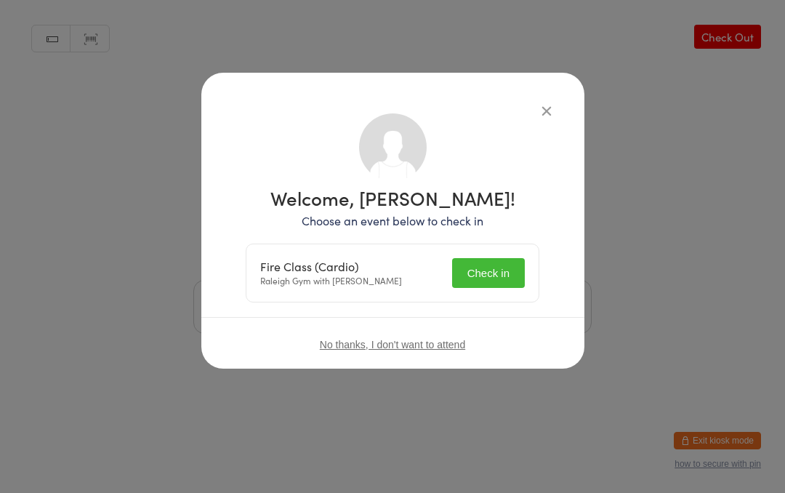
click at [494, 268] on button "Check in" at bounding box center [488, 273] width 73 height 30
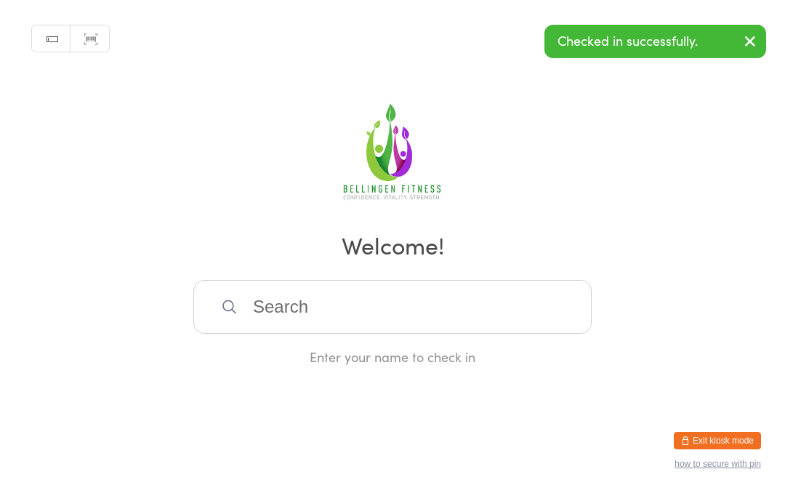
click at [292, 318] on input "search" at bounding box center [392, 307] width 398 height 54
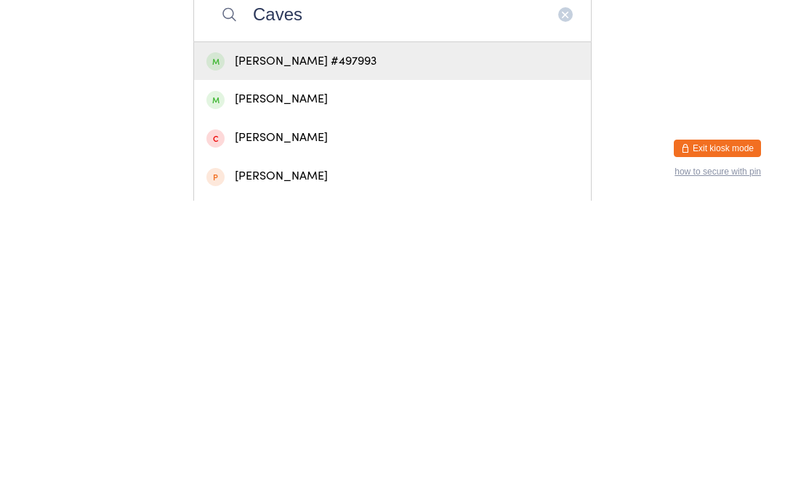
type input "Caves"
click at [355, 344] on div "[PERSON_NAME] #497993" at bounding box center [392, 354] width 372 height 20
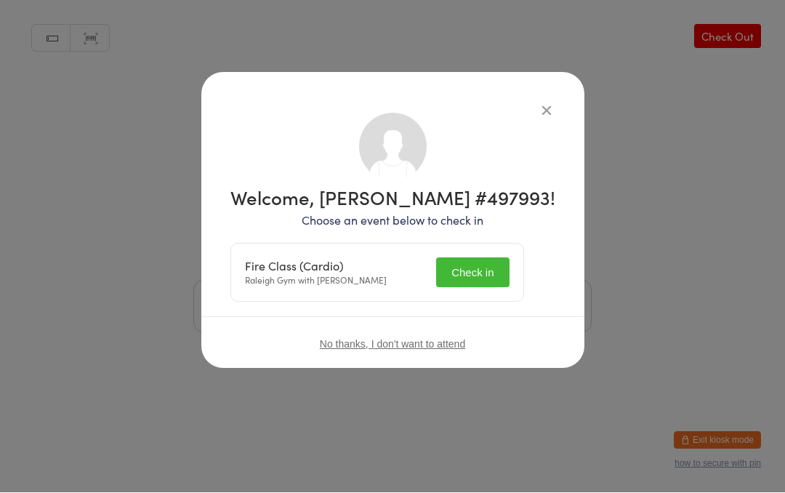
click at [490, 271] on button "Check in" at bounding box center [472, 273] width 73 height 30
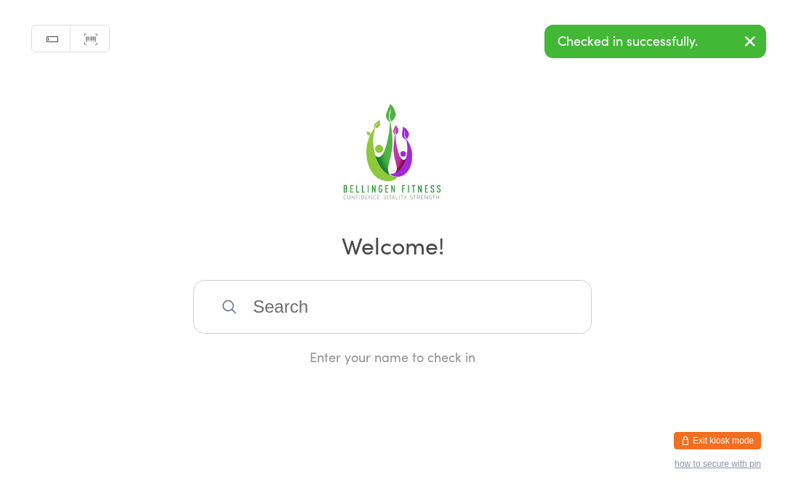
click at [328, 313] on input "search" at bounding box center [392, 307] width 398 height 54
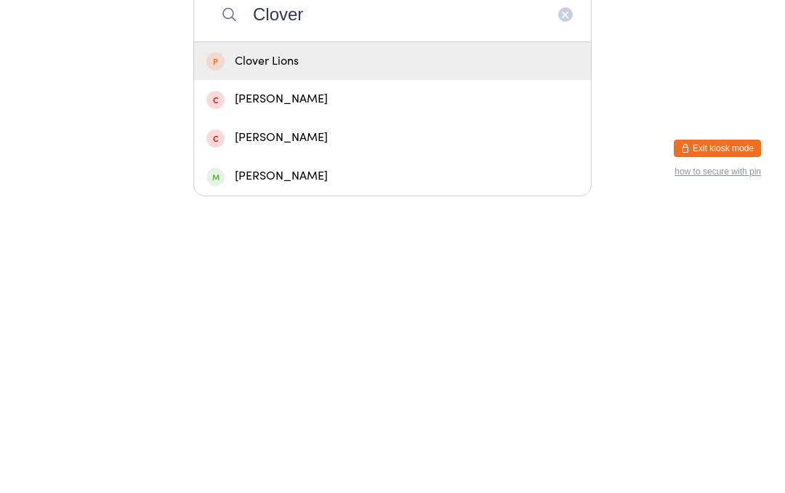
type input "Clover"
click at [329, 344] on div "Clover Lions" at bounding box center [392, 354] width 372 height 20
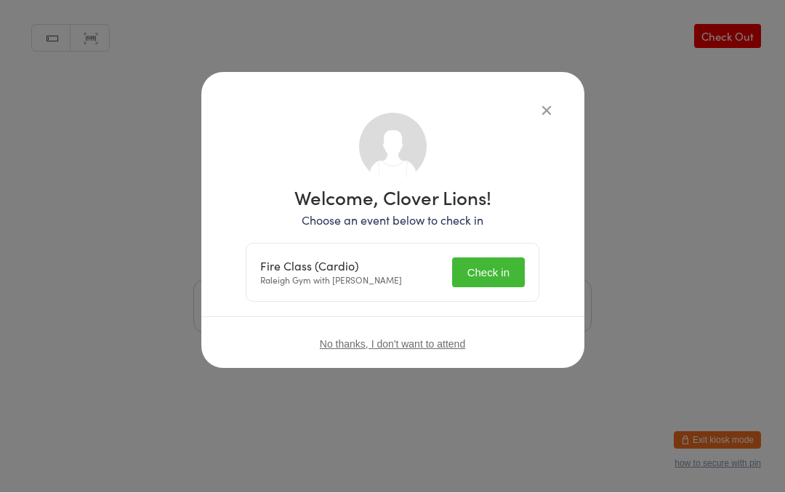
click at [484, 269] on button "Check in" at bounding box center [488, 273] width 73 height 30
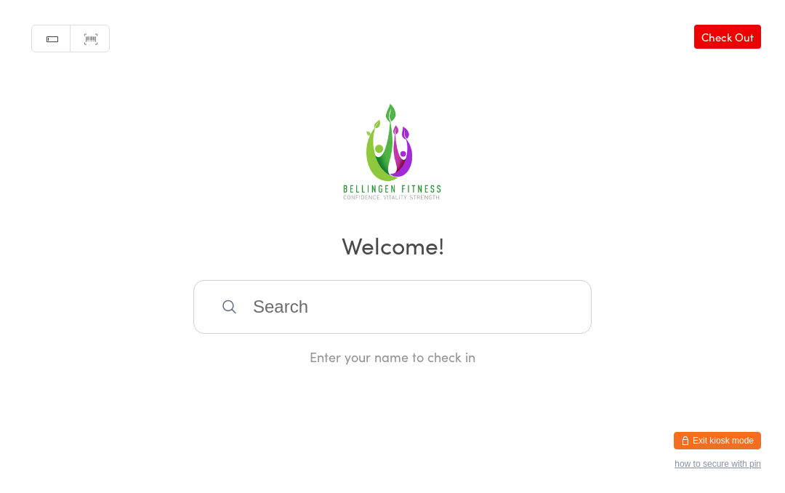
click at [419, 321] on input "search" at bounding box center [392, 307] width 398 height 54
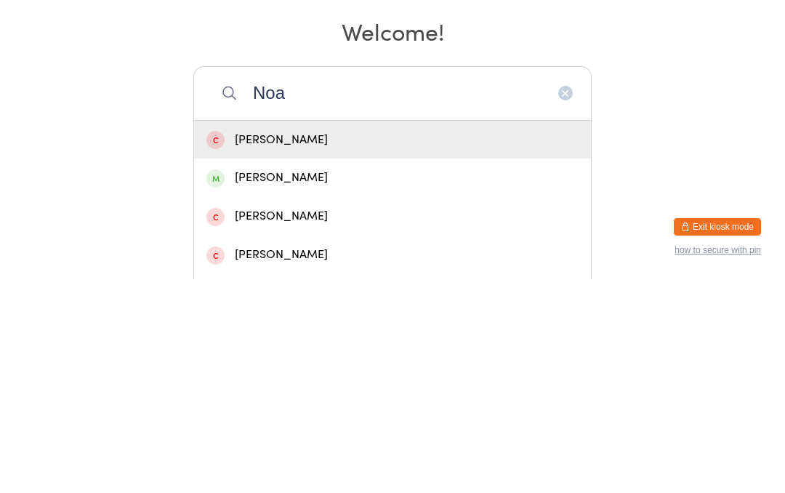
type input "Noa"
click at [308, 382] on div "[PERSON_NAME]" at bounding box center [392, 392] width 372 height 20
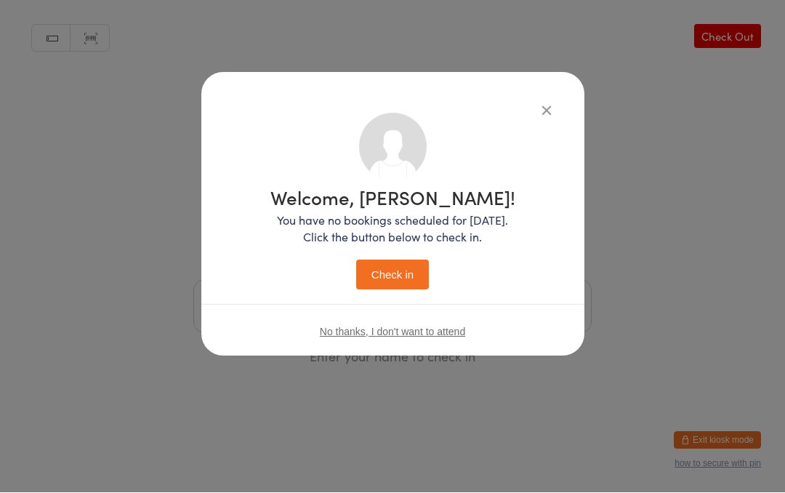
click at [412, 267] on button "Check in" at bounding box center [392, 275] width 73 height 30
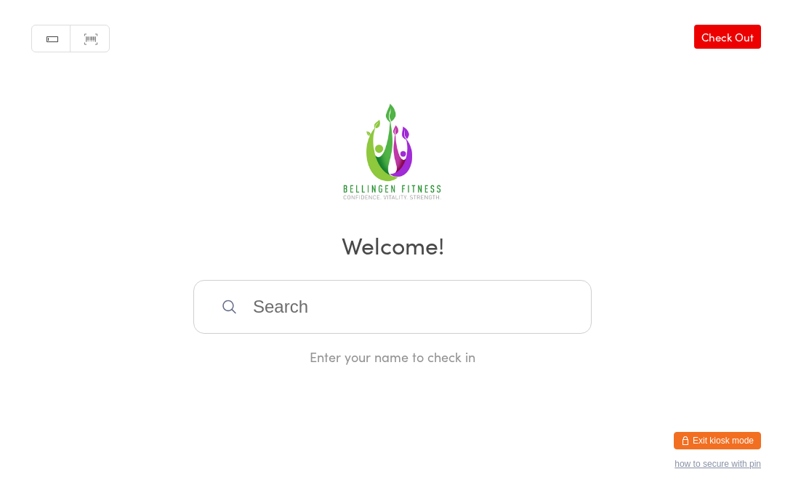
click at [272, 321] on input "search" at bounding box center [392, 307] width 398 height 54
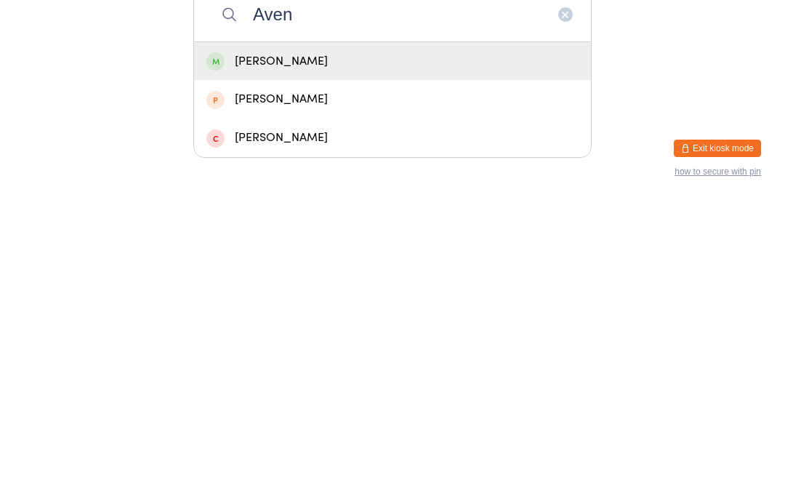
type input "Aven"
click at [342, 334] on div "[PERSON_NAME]" at bounding box center [392, 353] width 397 height 39
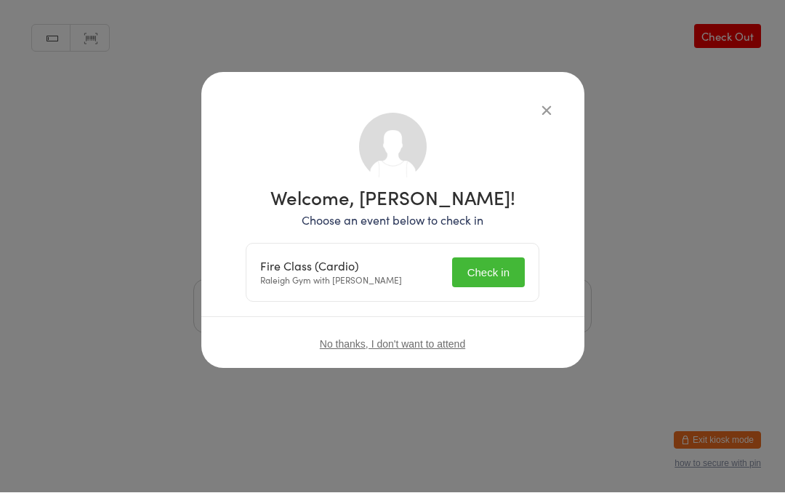
click at [496, 271] on button "Check in" at bounding box center [488, 273] width 73 height 30
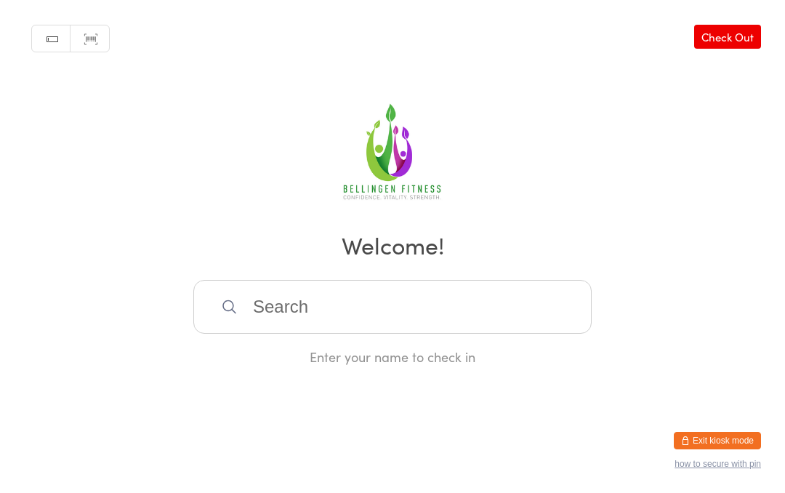
click at [350, 321] on input "search" at bounding box center [392, 307] width 398 height 54
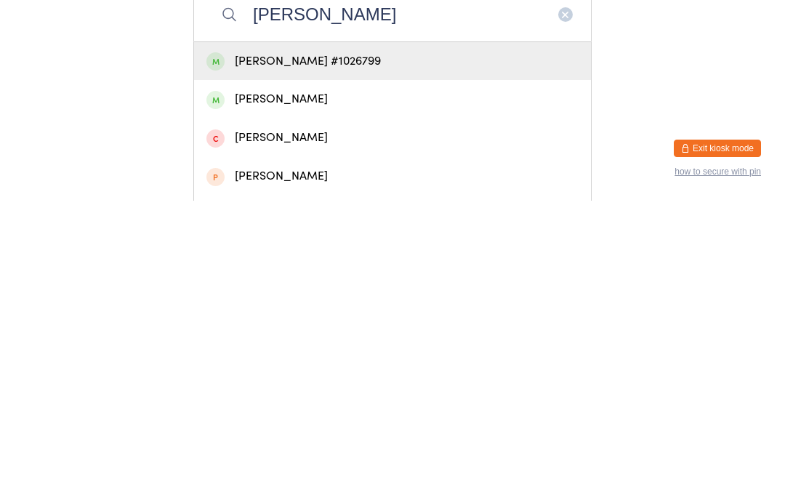
type input "[PERSON_NAME]"
click at [358, 344] on div "[PERSON_NAME] #1026799" at bounding box center [392, 354] width 372 height 20
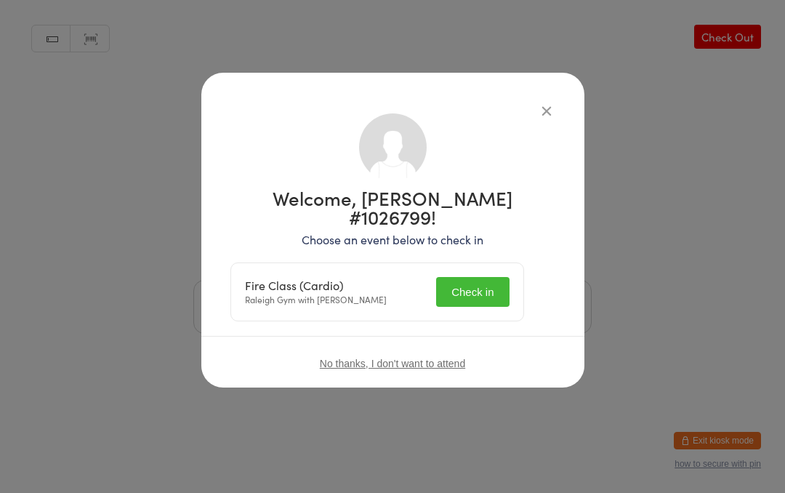
click at [483, 277] on button "Check in" at bounding box center [472, 292] width 73 height 30
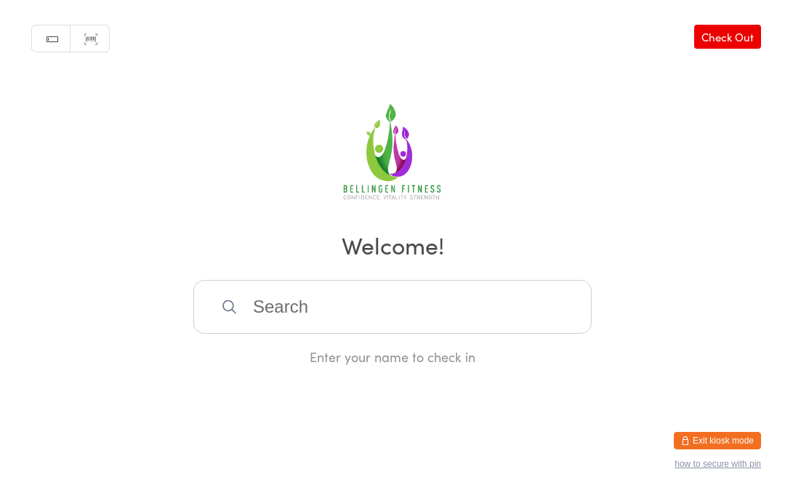
click at [362, 311] on input "search" at bounding box center [392, 307] width 398 height 54
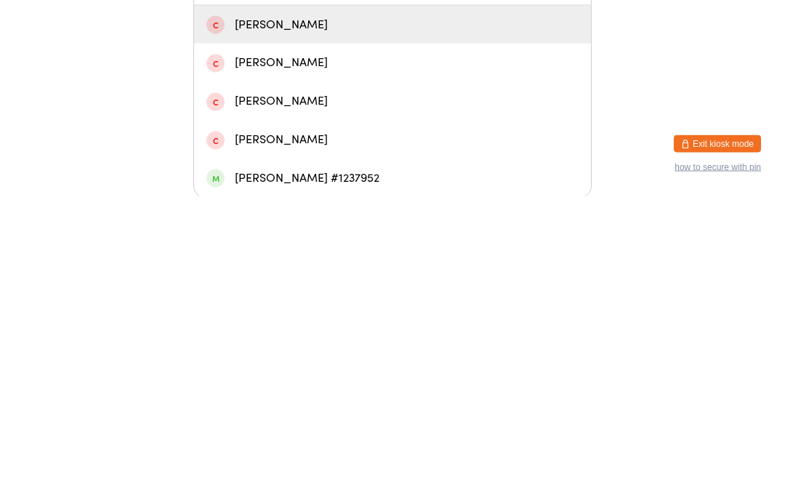
scroll to position [50, 0]
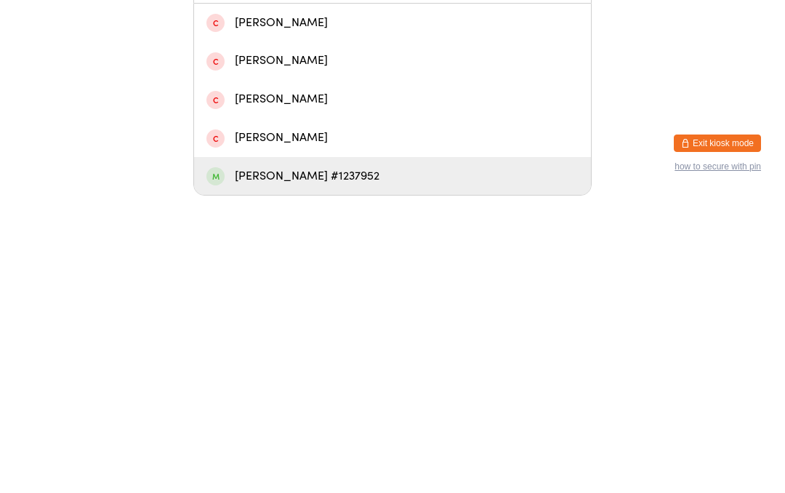
type input "[PERSON_NAME]"
click at [303, 464] on div "[PERSON_NAME] #1237952" at bounding box center [392, 474] width 372 height 20
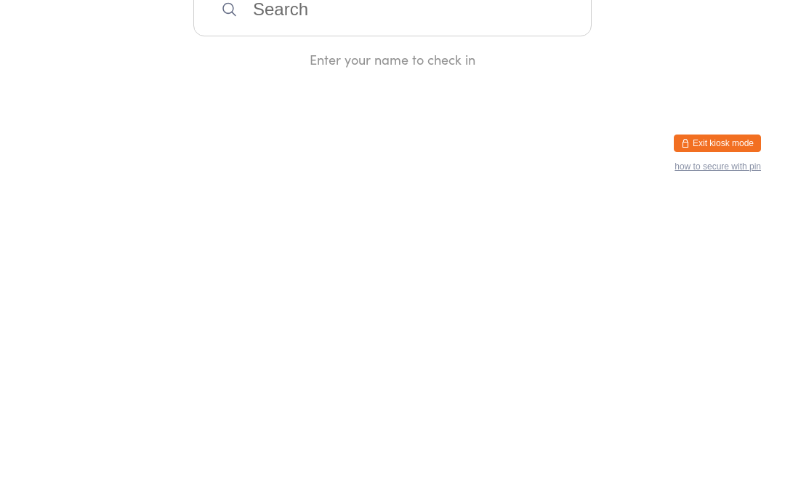
scroll to position [0, 0]
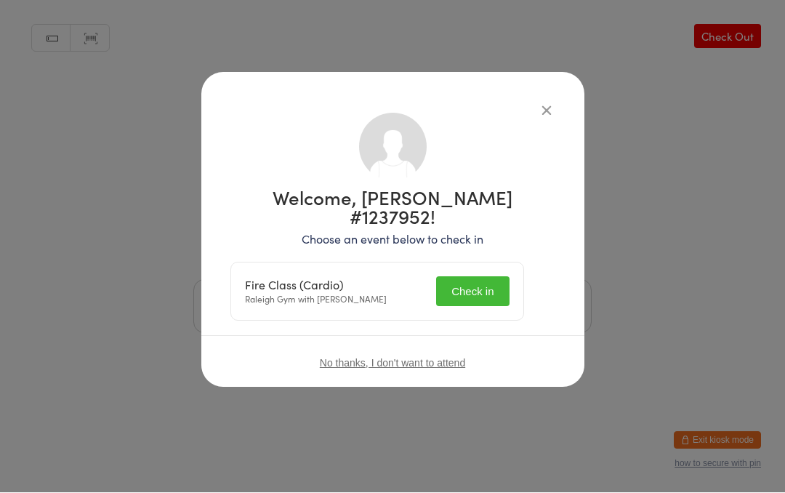
click at [488, 277] on button "Check in" at bounding box center [472, 292] width 73 height 30
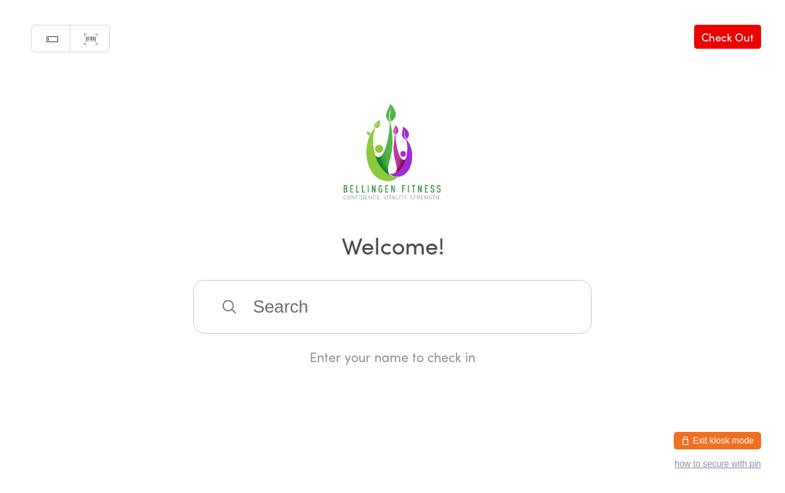
click at [285, 313] on input "search" at bounding box center [392, 307] width 398 height 54
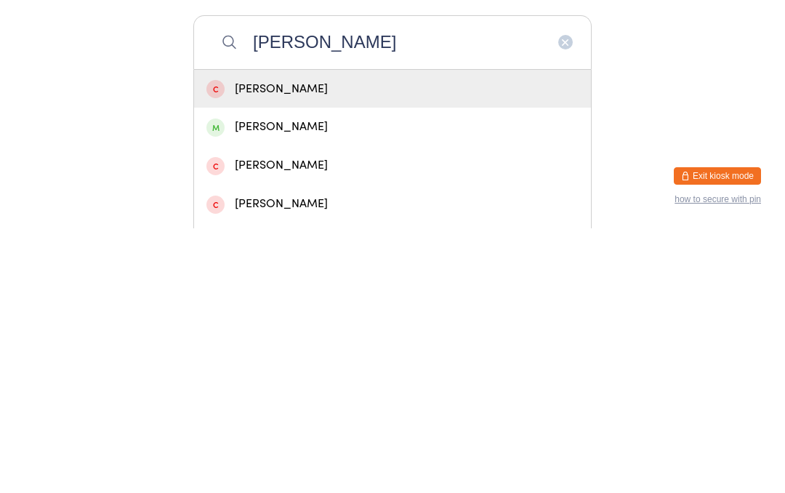
type input "[PERSON_NAME]"
click at [294, 382] on div "[PERSON_NAME]" at bounding box center [392, 392] width 372 height 20
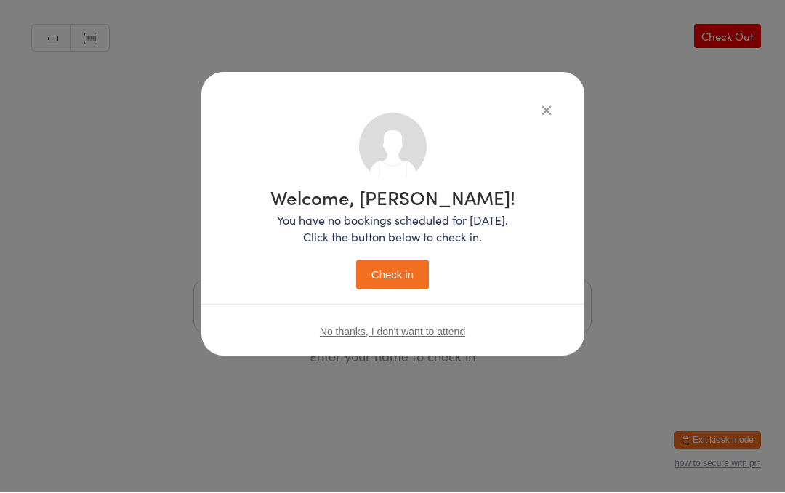
click at [390, 273] on button "Check in" at bounding box center [392, 275] width 73 height 30
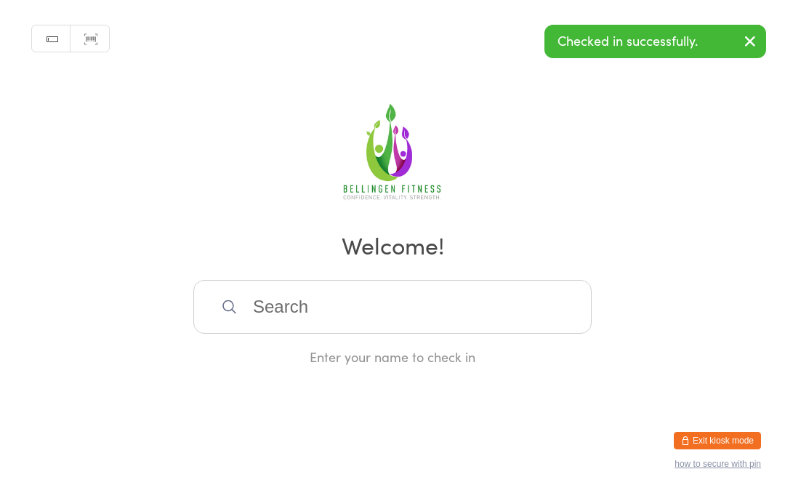
click at [324, 308] on input "search" at bounding box center [392, 307] width 398 height 54
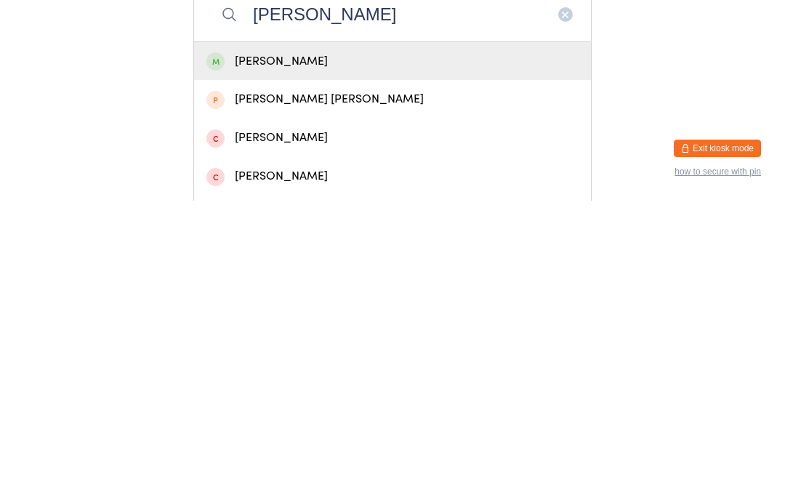
type input "[PERSON_NAME]"
click at [276, 344] on div "[PERSON_NAME]" at bounding box center [392, 354] width 372 height 20
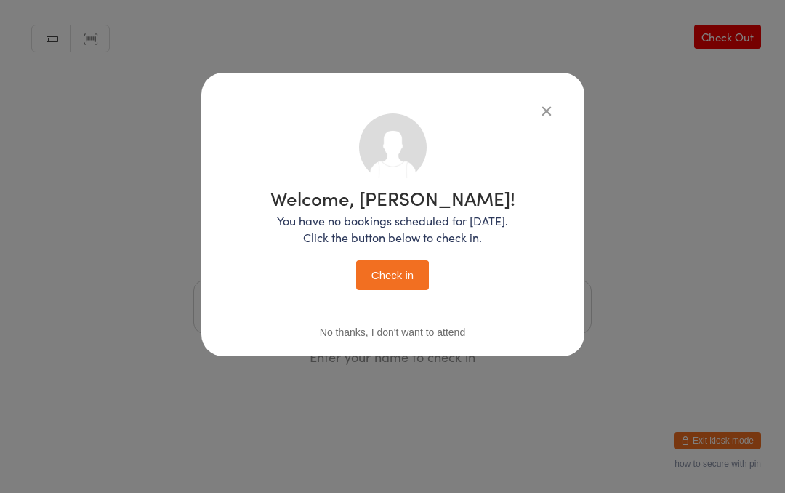
click at [382, 252] on div "Welcome, [PERSON_NAME]! You have no bookings scheduled for [DATE]. Click the bu…" at bounding box center [392, 239] width 245 height 102
click at [395, 284] on button "Check in" at bounding box center [392, 275] width 73 height 30
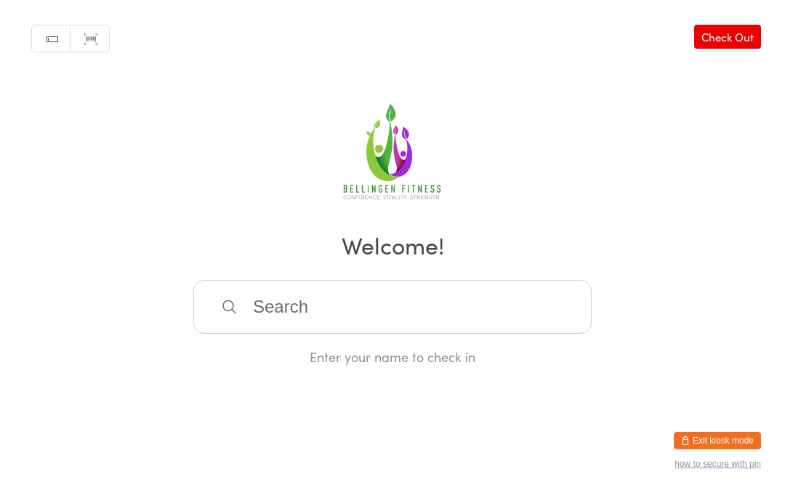
click at [469, 316] on input "search" at bounding box center [392, 307] width 398 height 54
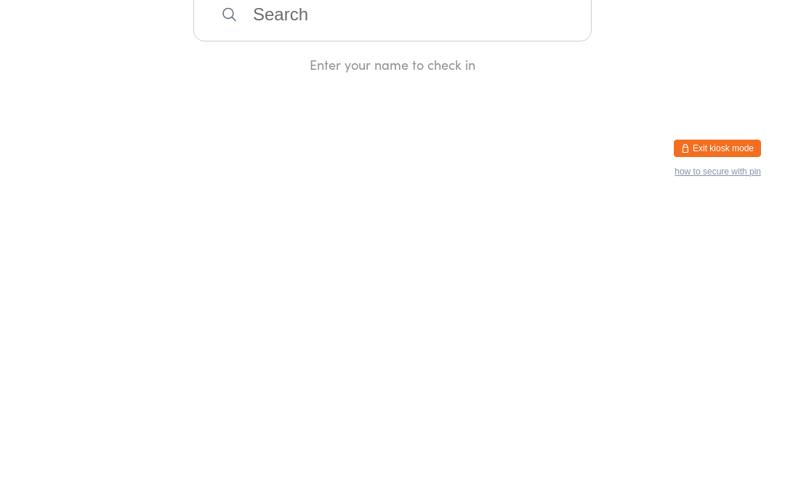
click at [354, 164] on html "You have now entered Kiosk Mode. Members will be able to check themselves in us…" at bounding box center [392, 246] width 785 height 493
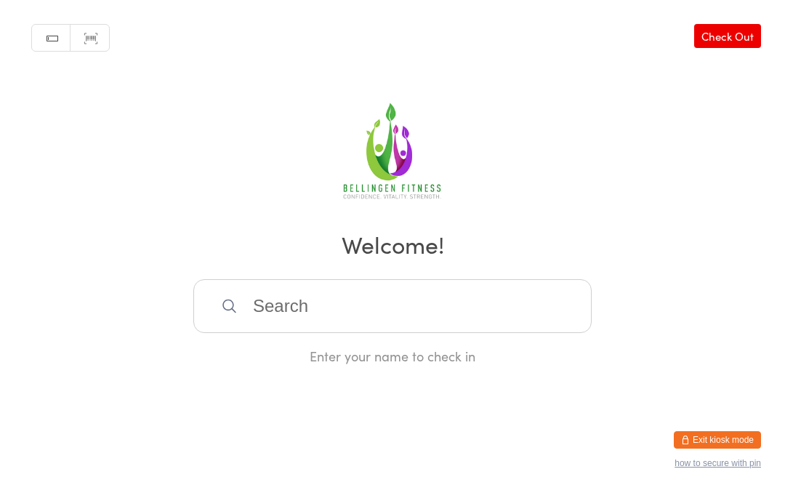
click at [403, 334] on input "search" at bounding box center [392, 307] width 398 height 54
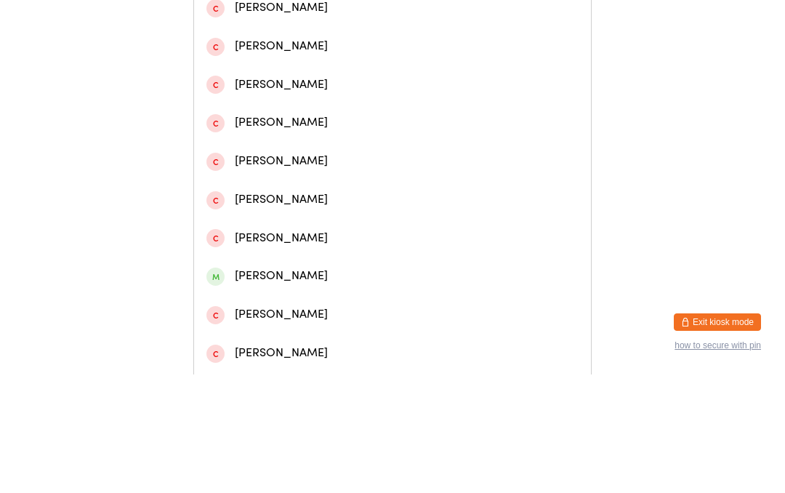
scroll to position [402, 0]
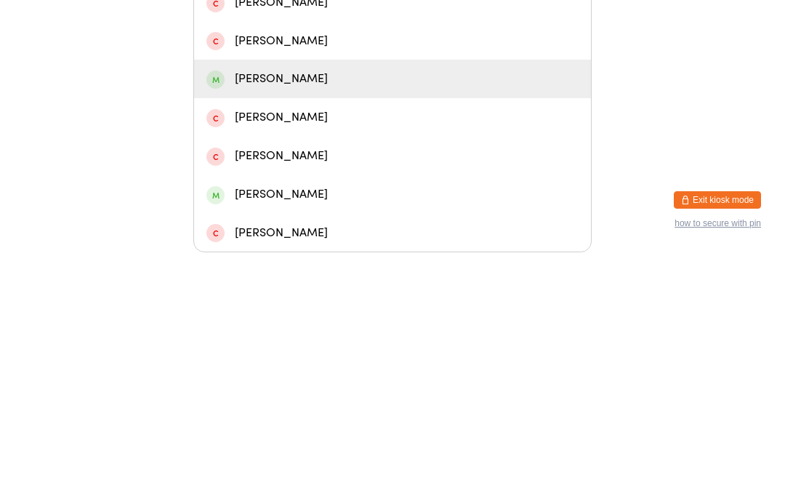
type input "[PERSON_NAME]"
click at [425, 310] on div "[PERSON_NAME]" at bounding box center [392, 320] width 372 height 20
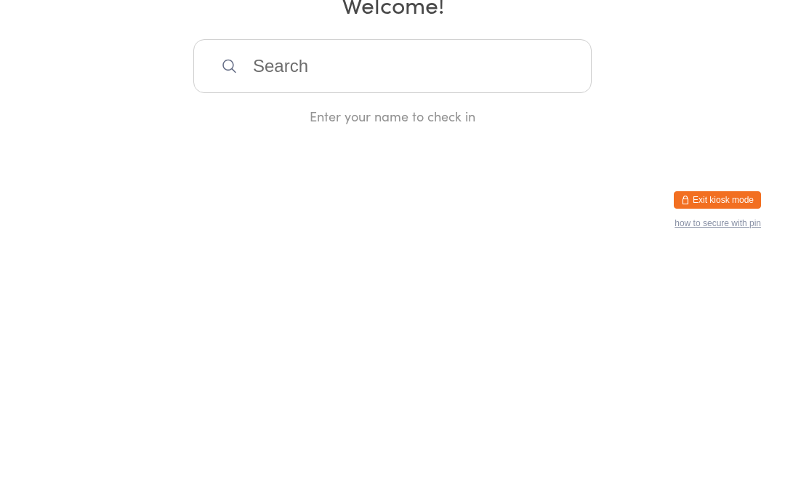
scroll to position [0, 0]
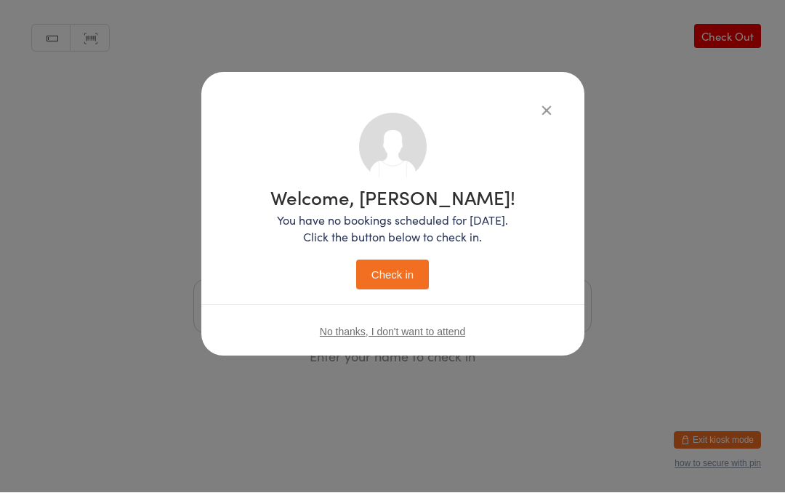
click at [409, 279] on button "Check in" at bounding box center [392, 275] width 73 height 30
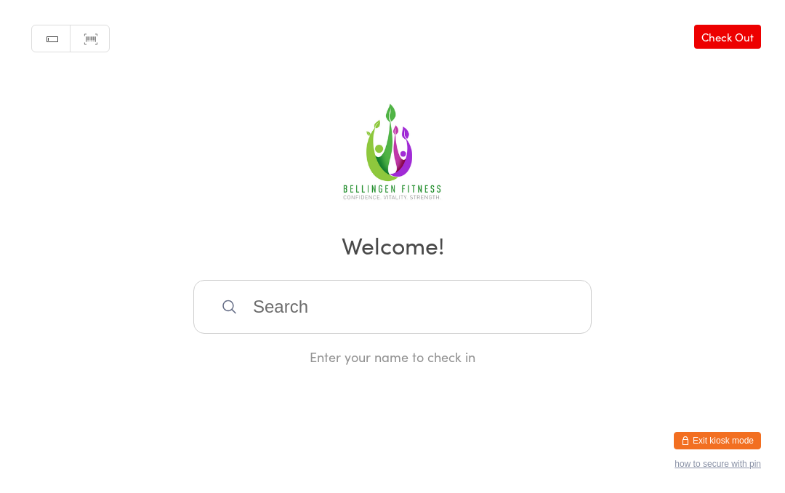
click at [378, 326] on input "search" at bounding box center [392, 307] width 398 height 54
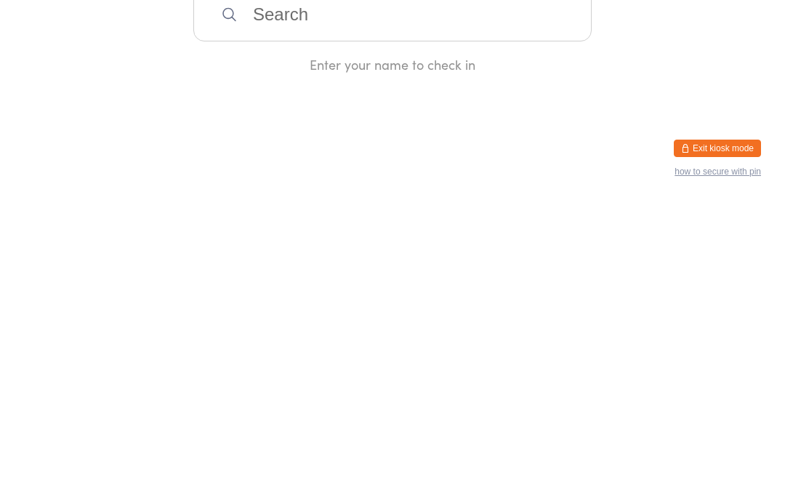
type input "S"
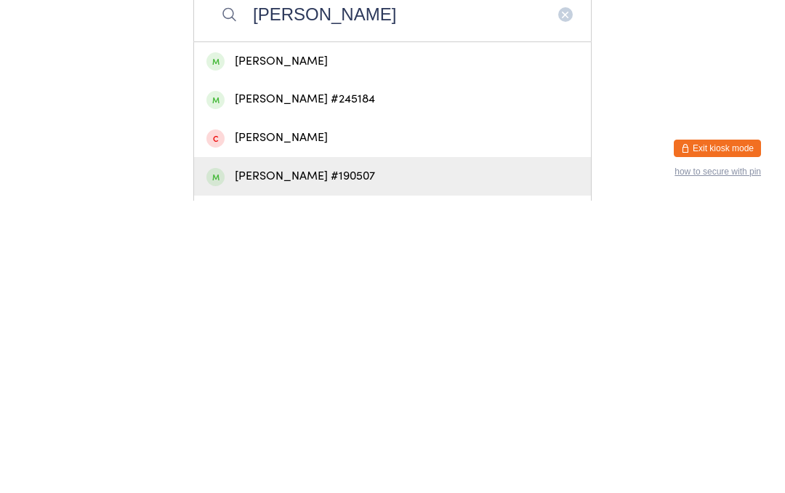
type input "[PERSON_NAME]"
click at [292, 459] on div "[PERSON_NAME] #190507" at bounding box center [392, 469] width 372 height 20
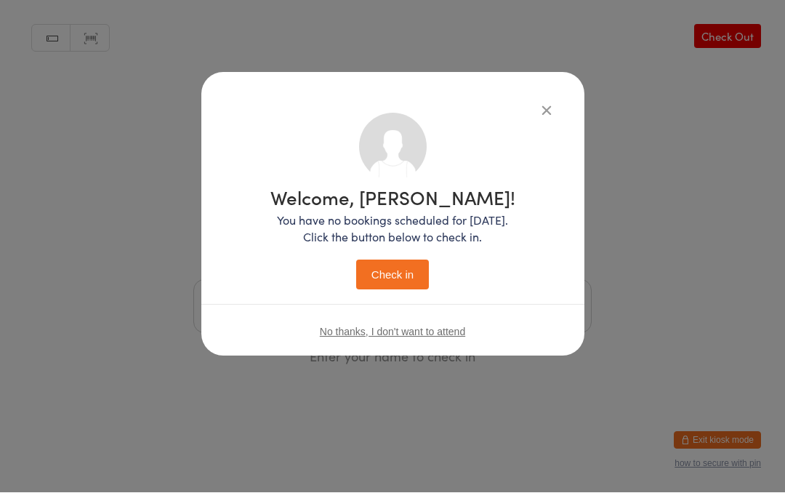
click at [393, 273] on button "Check in" at bounding box center [392, 275] width 73 height 30
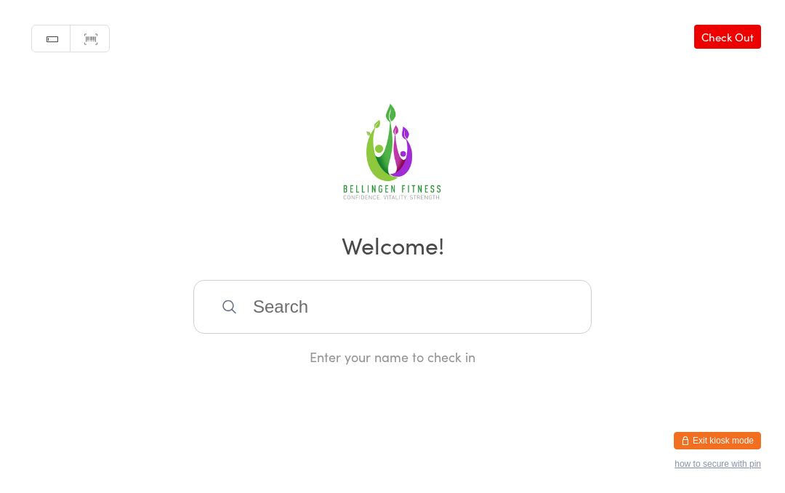
click at [418, 334] on input "search" at bounding box center [392, 307] width 398 height 54
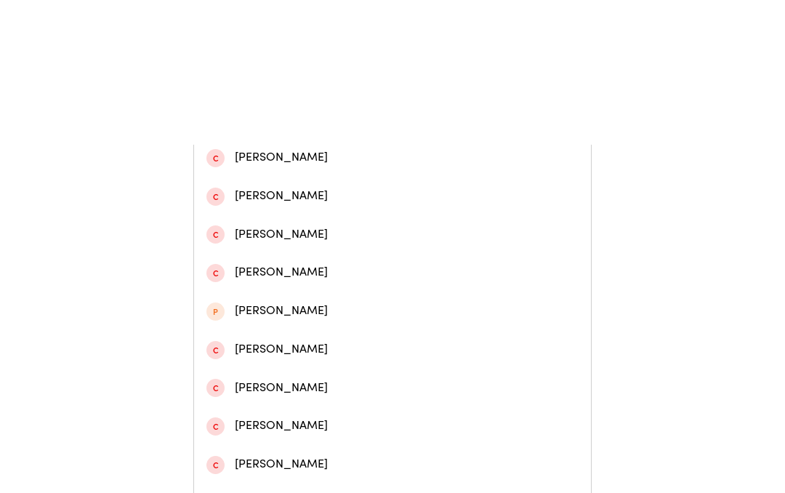
scroll to position [441, 0]
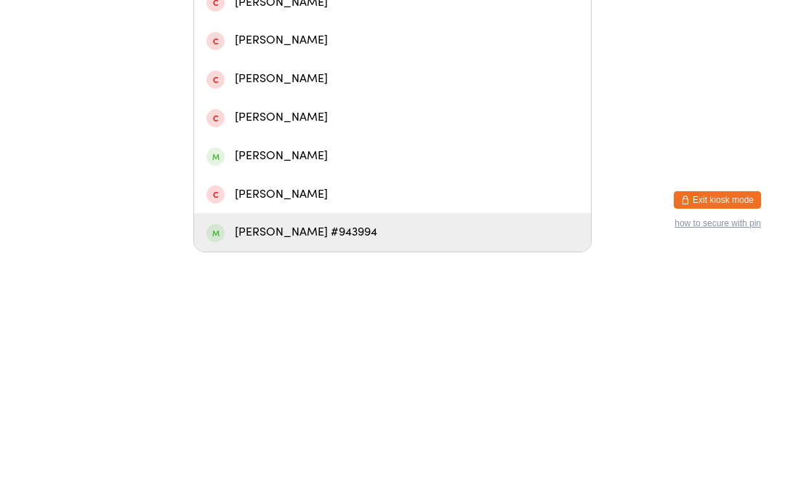
type input "Jack"
click at [350, 463] on div "[PERSON_NAME] #943994" at bounding box center [392, 473] width 372 height 20
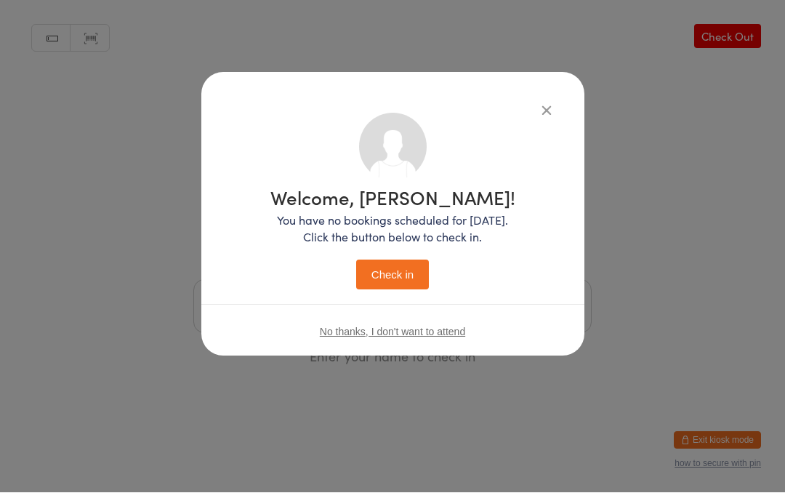
click at [420, 261] on button "Check in" at bounding box center [392, 275] width 73 height 30
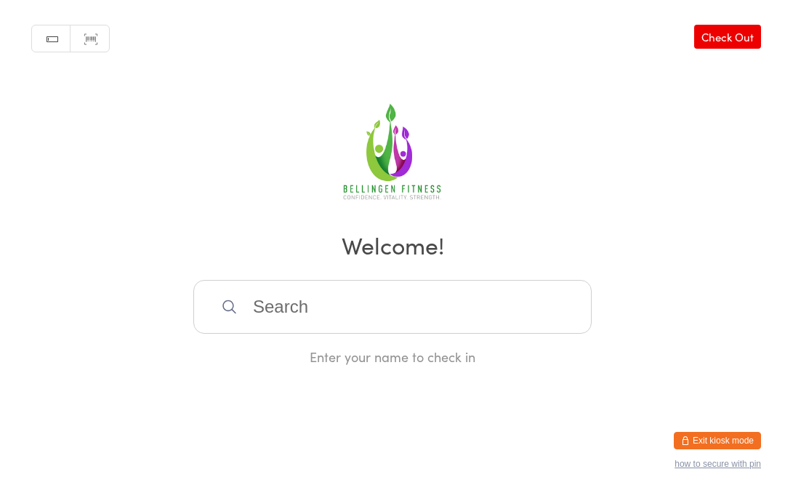
click at [541, 296] on input "search" at bounding box center [392, 307] width 398 height 54
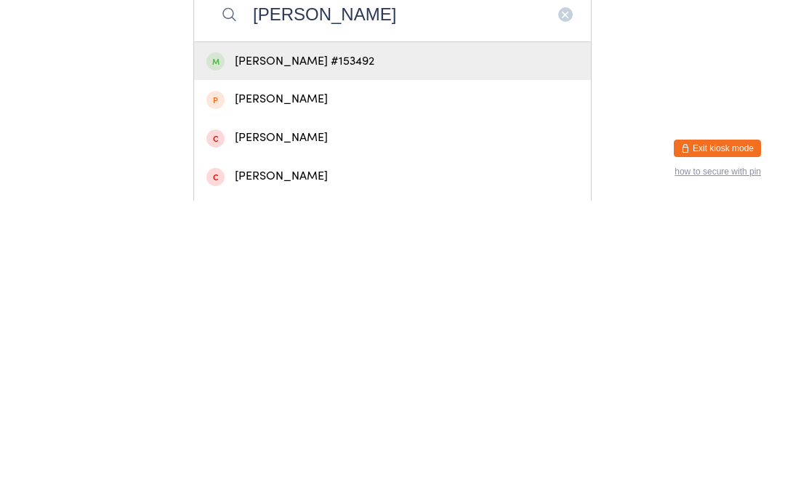
type input "[PERSON_NAME]"
click at [446, 334] on div "[PERSON_NAME] #153492" at bounding box center [392, 353] width 397 height 39
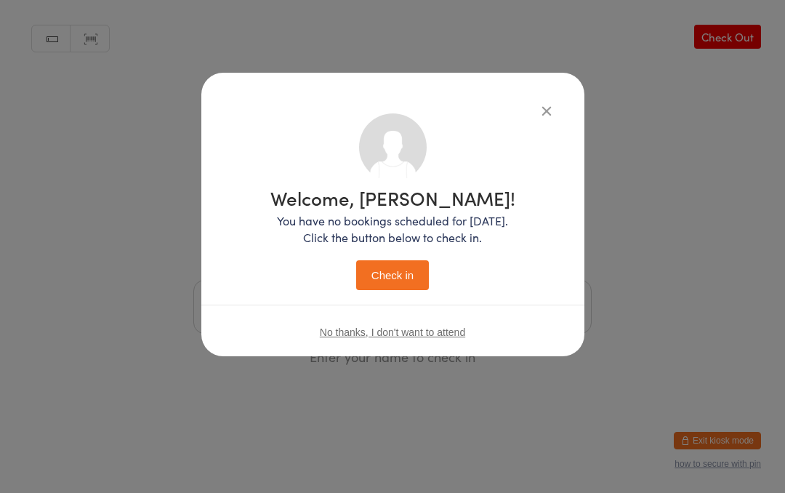
click at [408, 268] on button "Check in" at bounding box center [392, 275] width 73 height 30
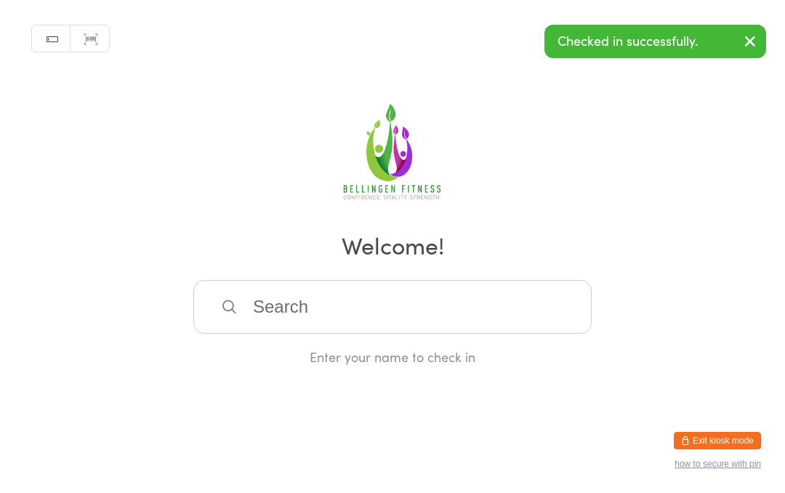
click at [463, 303] on input "search" at bounding box center [392, 307] width 398 height 54
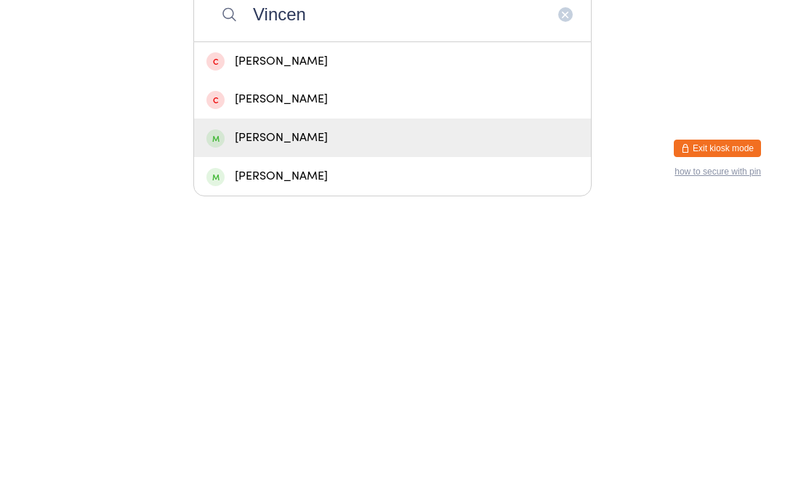
type input "Vincen"
click at [409, 420] on div "[PERSON_NAME]" at bounding box center [392, 430] width 372 height 20
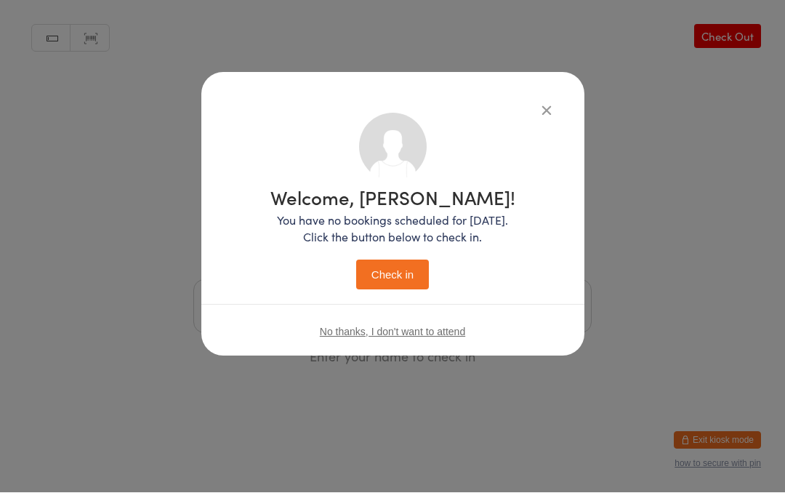
click at [413, 273] on button "Check in" at bounding box center [392, 275] width 73 height 30
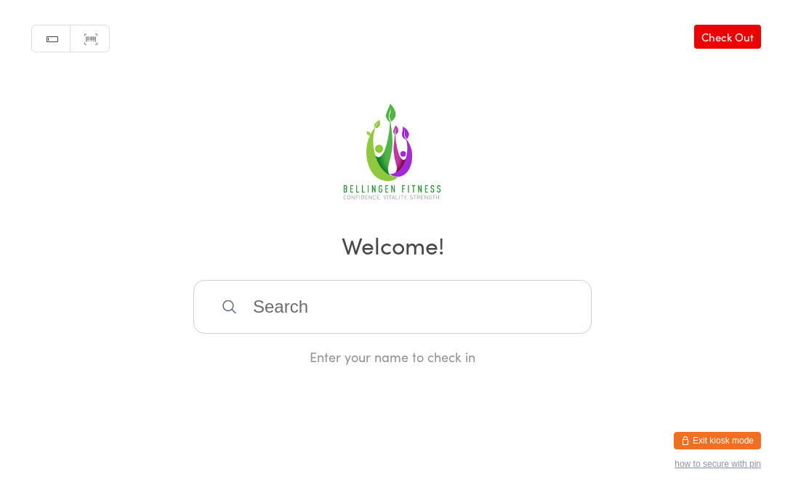
click at [406, 318] on input "search" at bounding box center [392, 307] width 398 height 54
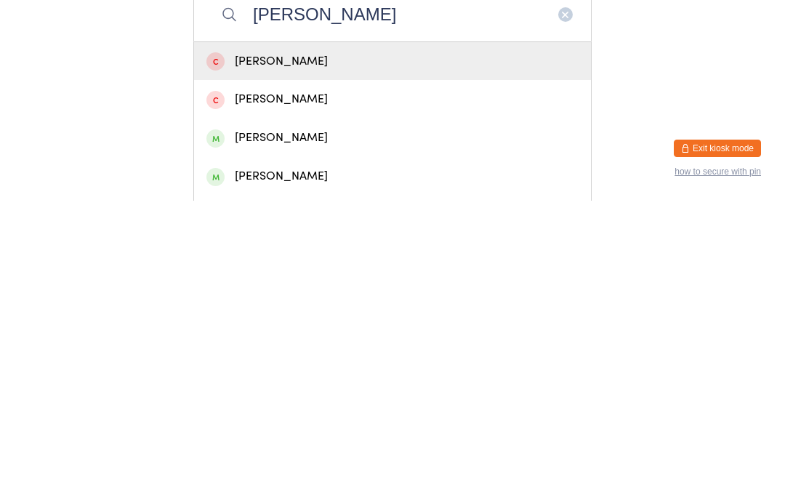
type input "[PERSON_NAME]"
click at [297, 411] on div "[PERSON_NAME]" at bounding box center [392, 430] width 397 height 39
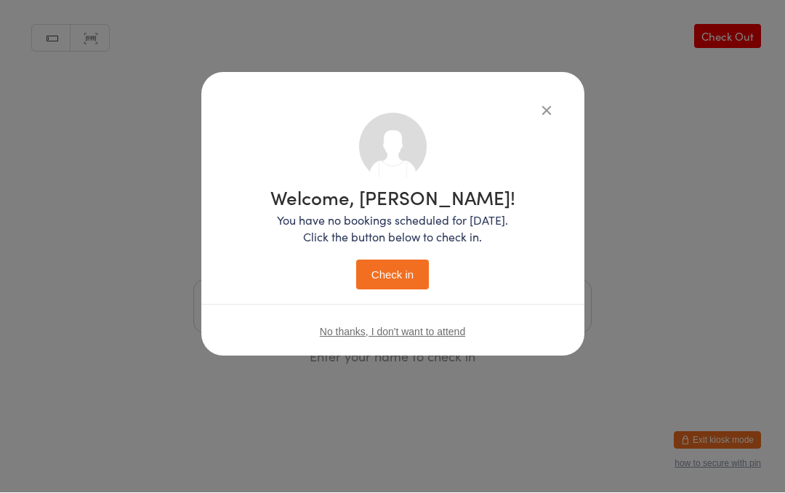
click at [403, 271] on button "Check in" at bounding box center [392, 275] width 73 height 30
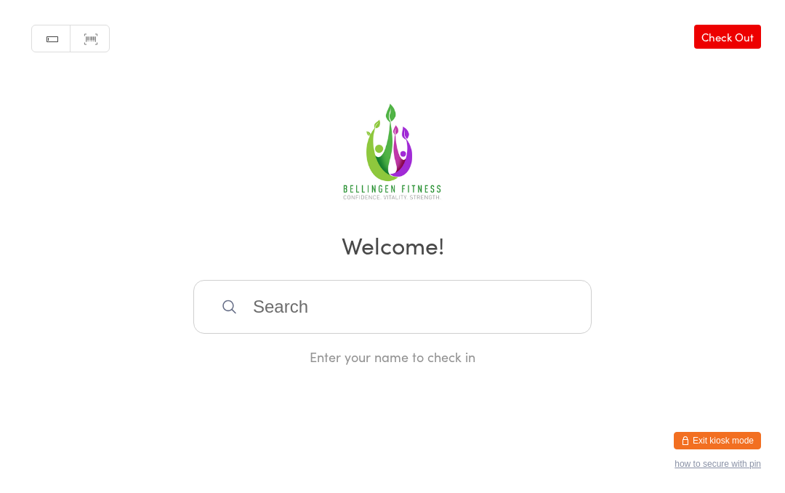
click at [526, 332] on input "search" at bounding box center [392, 307] width 398 height 54
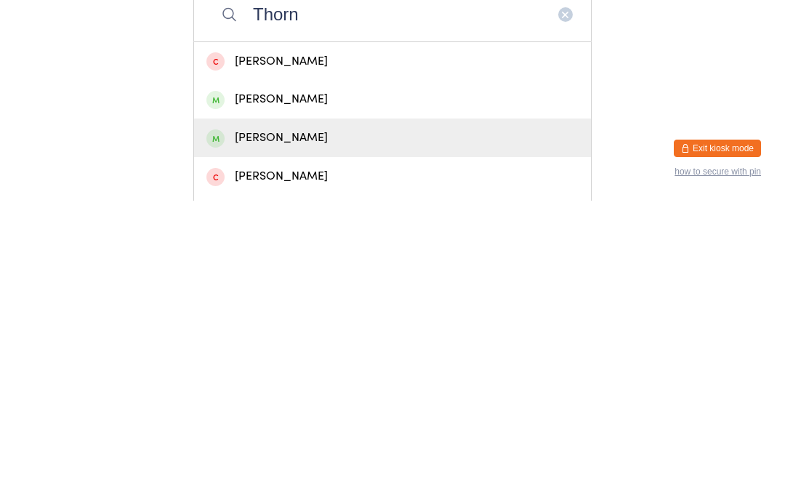
type input "Thorn"
click at [390, 420] on div "[PERSON_NAME]" at bounding box center [392, 430] width 372 height 20
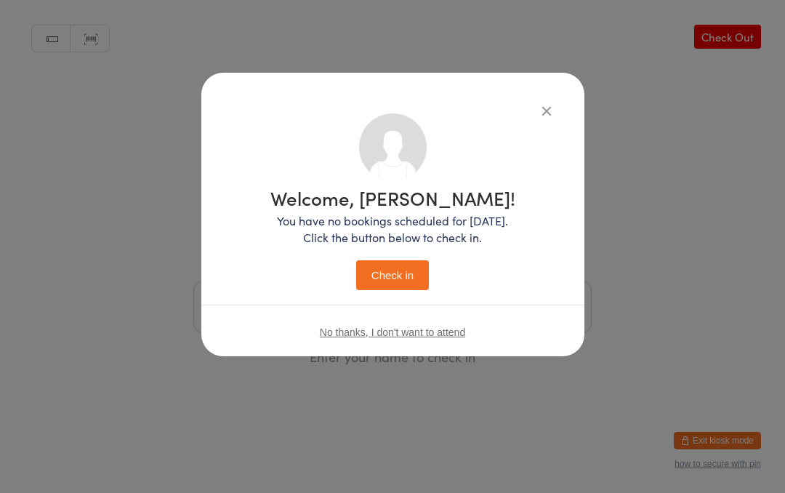
click at [417, 284] on button "Check in" at bounding box center [392, 275] width 73 height 30
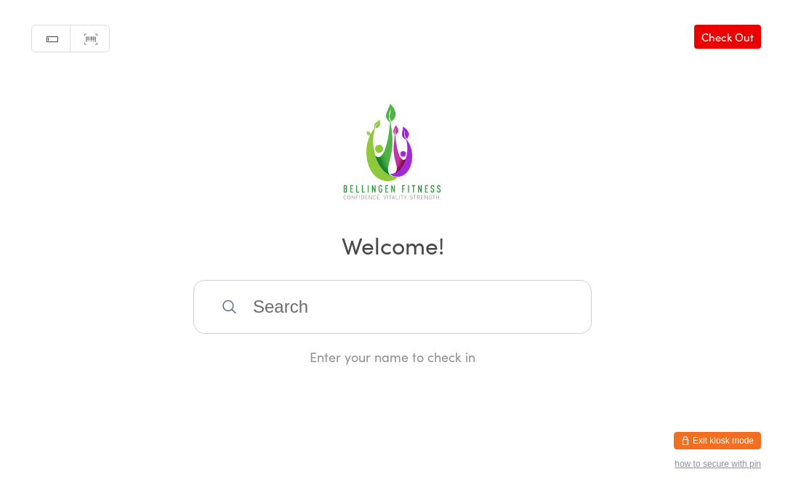
click at [744, 26] on link "Check Out" at bounding box center [727, 37] width 67 height 24
click at [728, 31] on link "Check In" at bounding box center [732, 37] width 58 height 24
click at [428, 306] on input "search" at bounding box center [392, 307] width 398 height 54
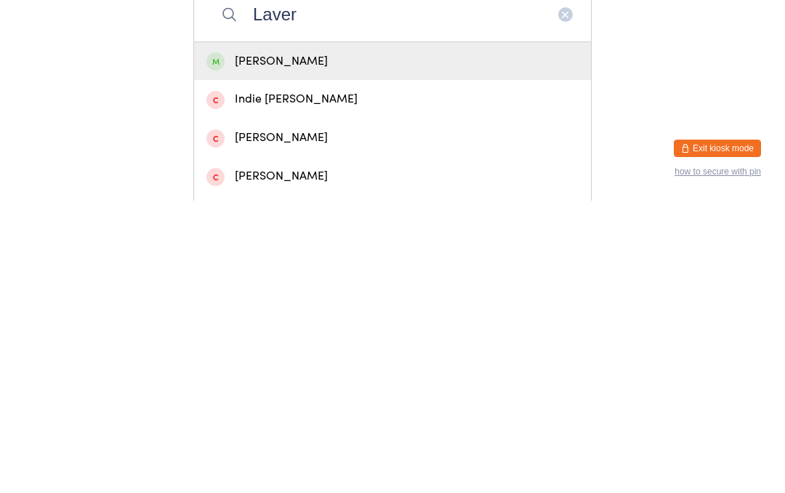
type input "Laver"
click at [316, 382] on div "Indie [PERSON_NAME]" at bounding box center [392, 392] width 372 height 20
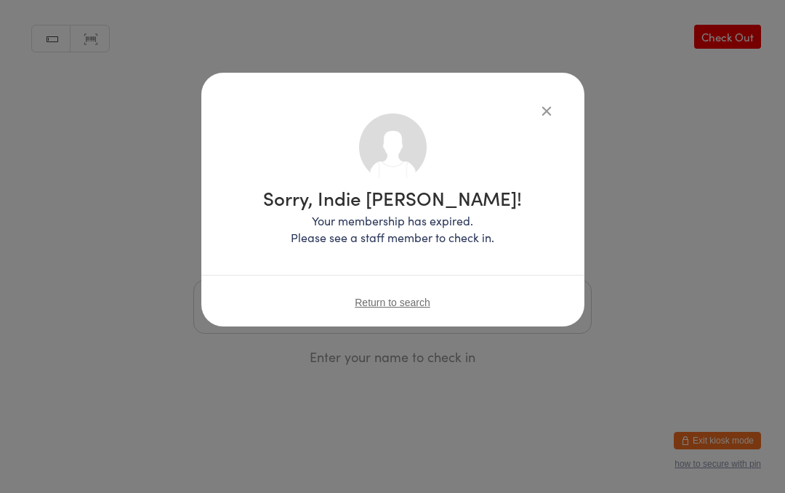
click at [539, 89] on div "Sorry, Indie [PERSON_NAME]! Your membership has expired. Please see a staff mem…" at bounding box center [392, 200] width 383 height 254
click at [545, 104] on icon "button" at bounding box center [547, 111] width 16 height 16
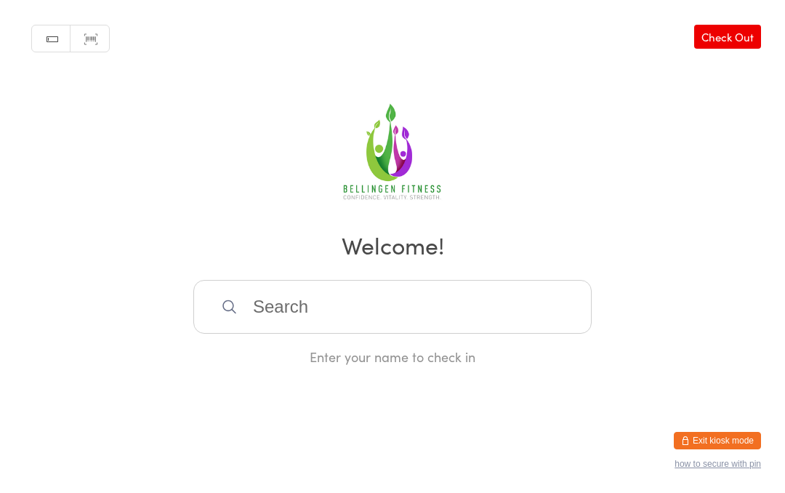
click at [399, 324] on input "search" at bounding box center [392, 307] width 398 height 54
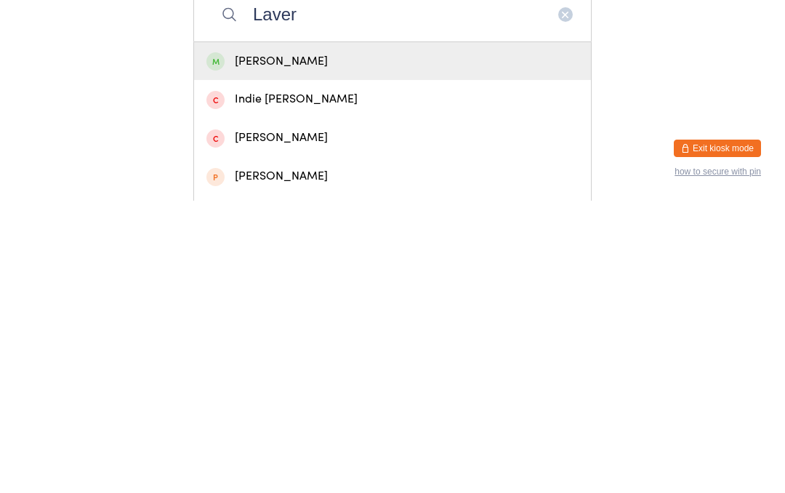
click at [318, 280] on input "Laver" at bounding box center [392, 307] width 398 height 54
type input "Laver"
click at [354, 344] on div "[PERSON_NAME]" at bounding box center [392, 354] width 372 height 20
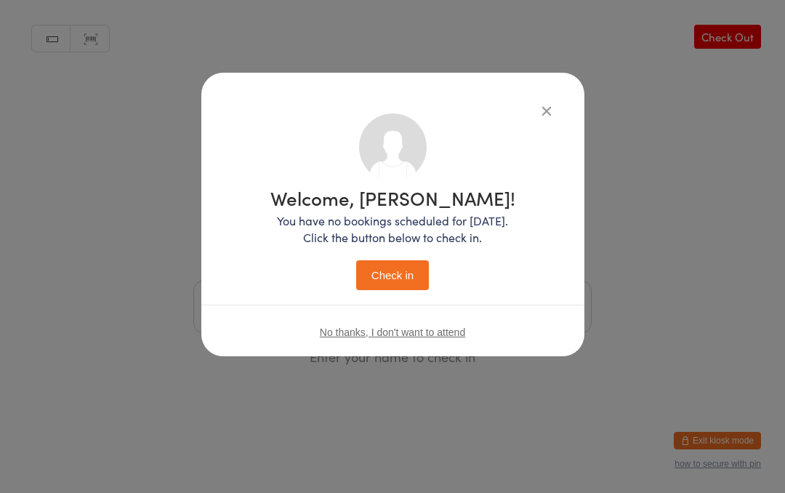
click at [420, 278] on button "Check in" at bounding box center [392, 275] width 73 height 30
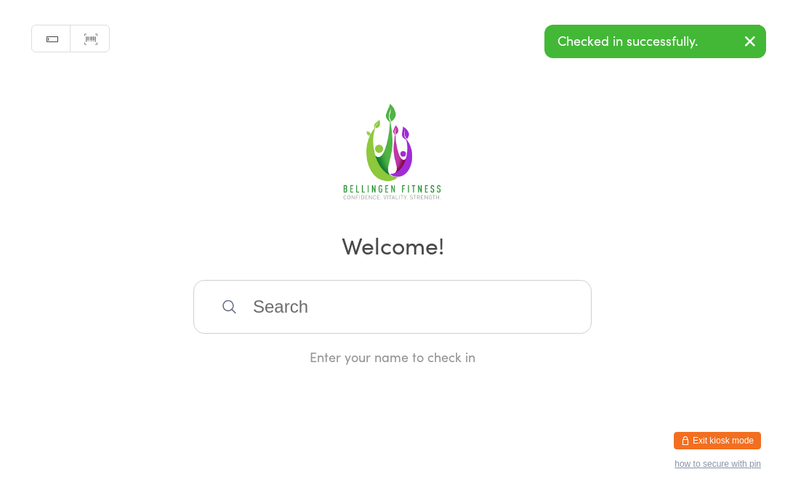
click at [759, 25] on button "button" at bounding box center [750, 41] width 32 height 33
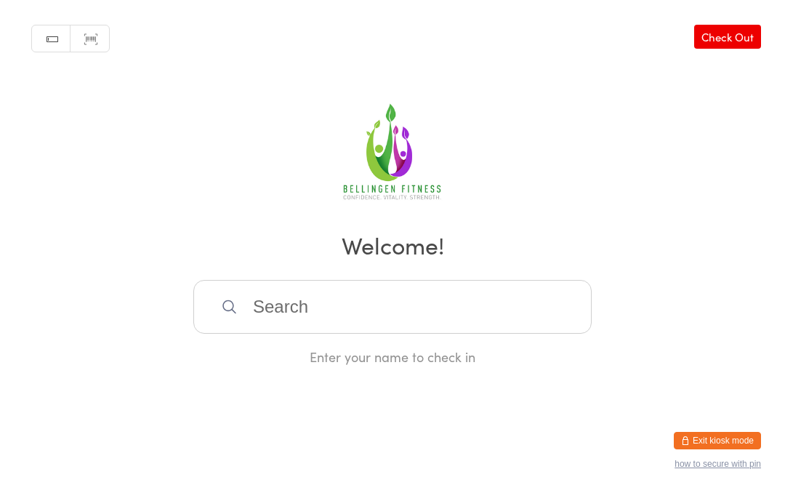
click at [454, 321] on input "search" at bounding box center [392, 307] width 398 height 54
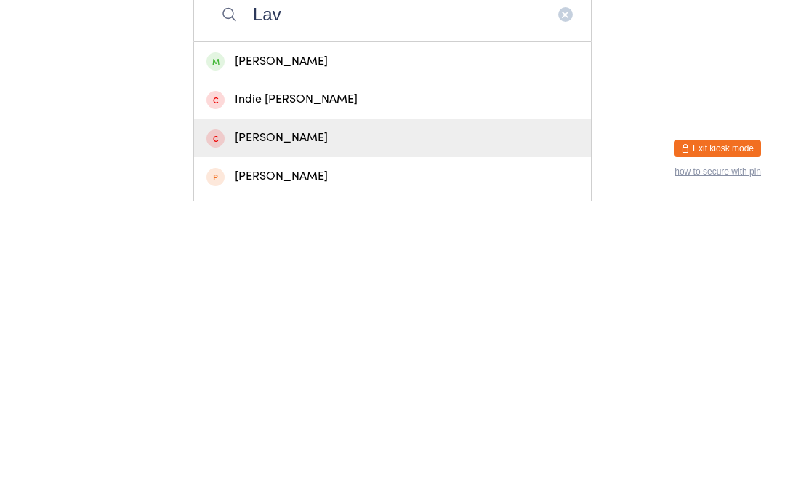
type input "Lav"
click at [326, 420] on div "[PERSON_NAME]" at bounding box center [392, 430] width 372 height 20
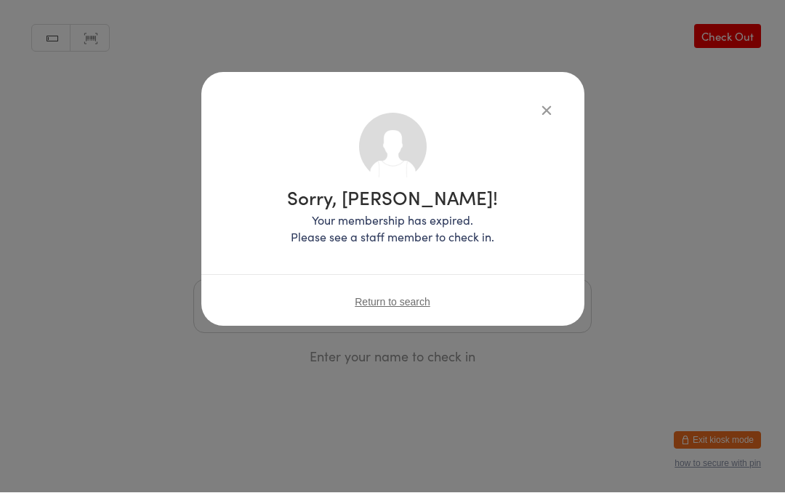
click at [548, 109] on button "button" at bounding box center [546, 110] width 17 height 17
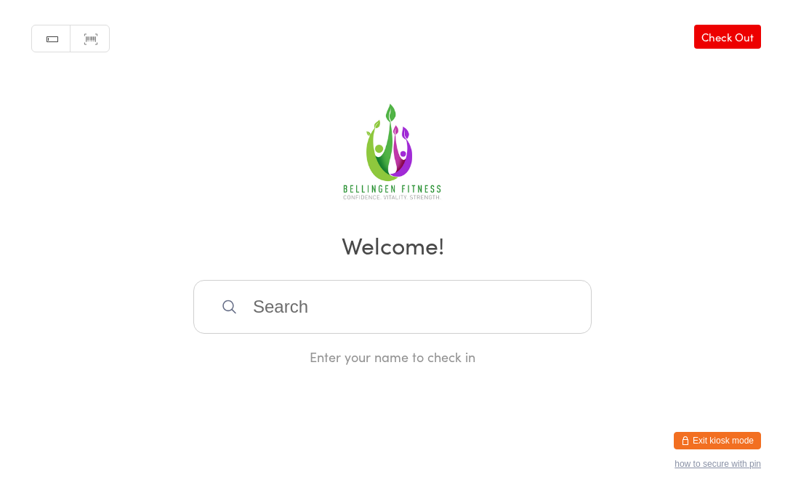
click at [745, 39] on link "Check Out" at bounding box center [727, 37] width 67 height 24
click at [744, 17] on div "Manual search Scanner input Check In Checking out? Enter your name to check out" at bounding box center [392, 183] width 785 height 366
click at [726, 40] on link "Check In" at bounding box center [732, 37] width 58 height 24
click at [497, 304] on input "search" at bounding box center [392, 307] width 398 height 54
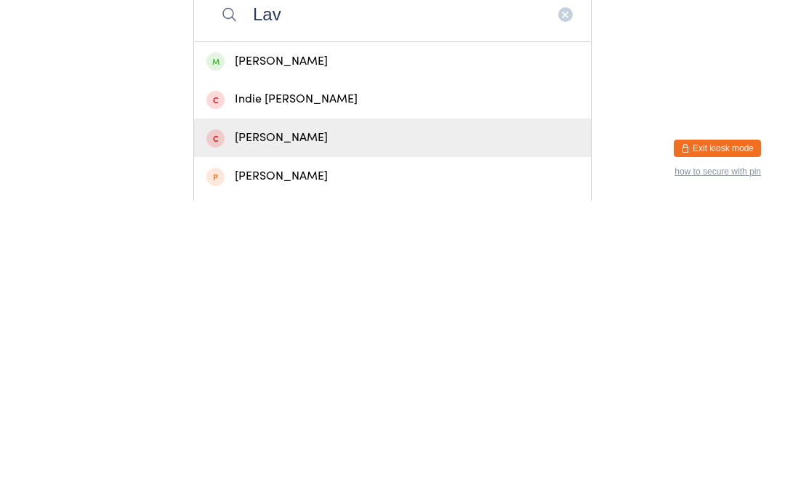
type input "Lav"
click at [300, 411] on div "[PERSON_NAME]" at bounding box center [392, 430] width 397 height 39
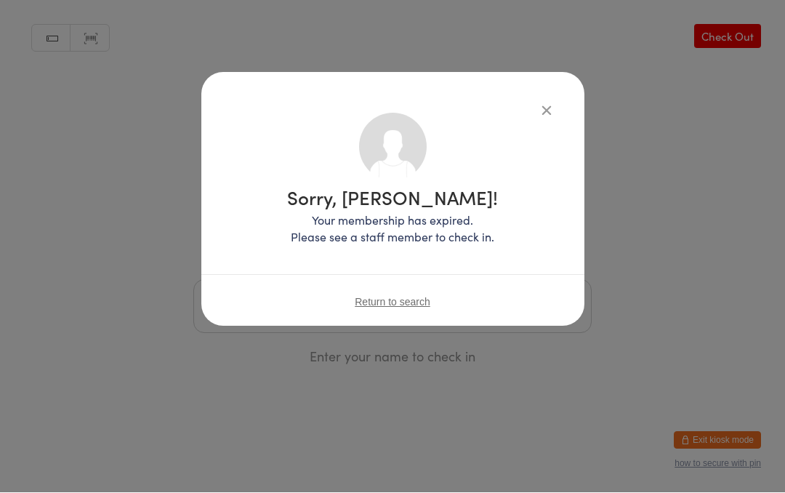
click at [539, 103] on icon "button" at bounding box center [547, 111] width 16 height 16
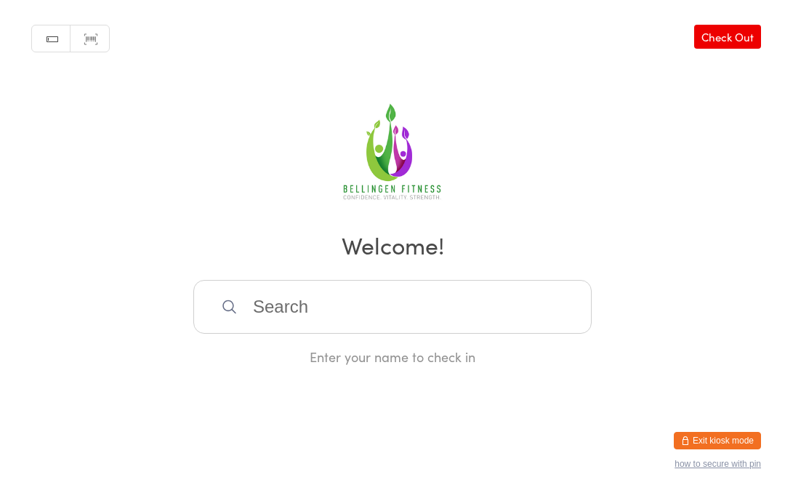
click at [399, 312] on input "search" at bounding box center [392, 307] width 398 height 54
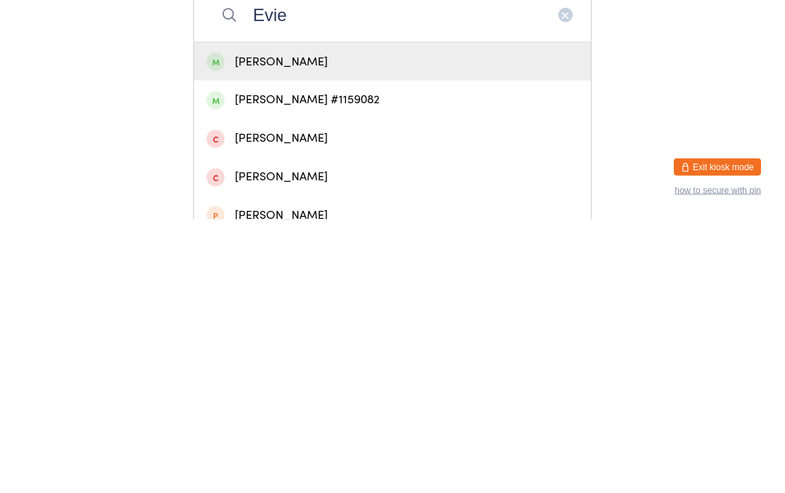
scroll to position [50, 0]
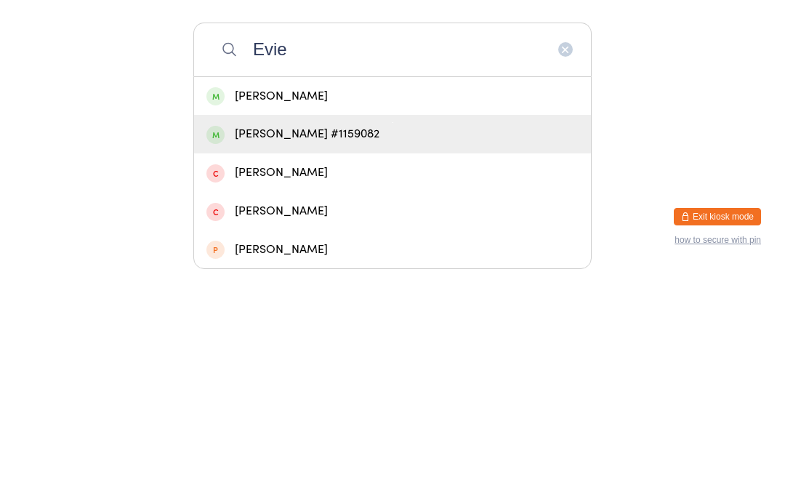
type input "Evie"
click at [311, 348] on div "[PERSON_NAME] #1159082" at bounding box center [392, 358] width 372 height 20
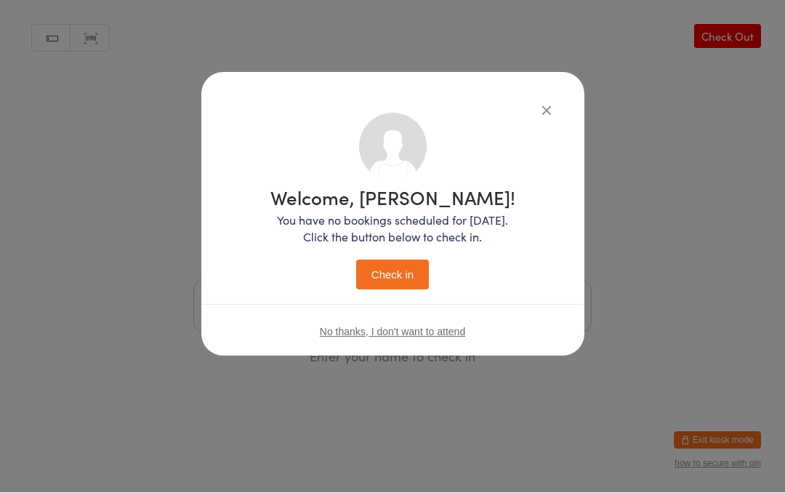
click at [405, 261] on button "Check in" at bounding box center [392, 275] width 73 height 30
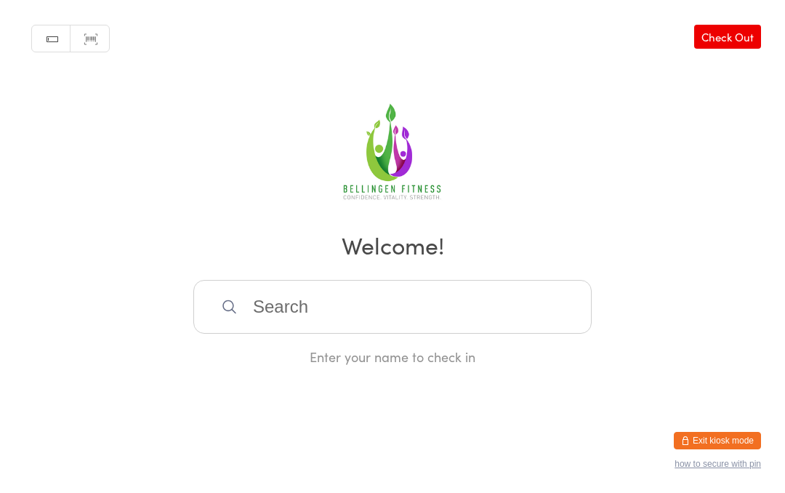
click at [248, 310] on input "search" at bounding box center [392, 307] width 398 height 54
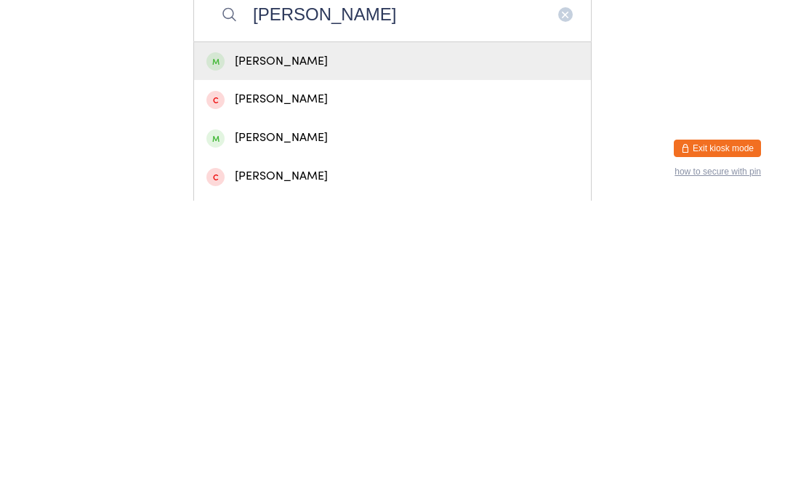
type input "[PERSON_NAME]"
click at [361, 344] on div "[PERSON_NAME]" at bounding box center [392, 354] width 372 height 20
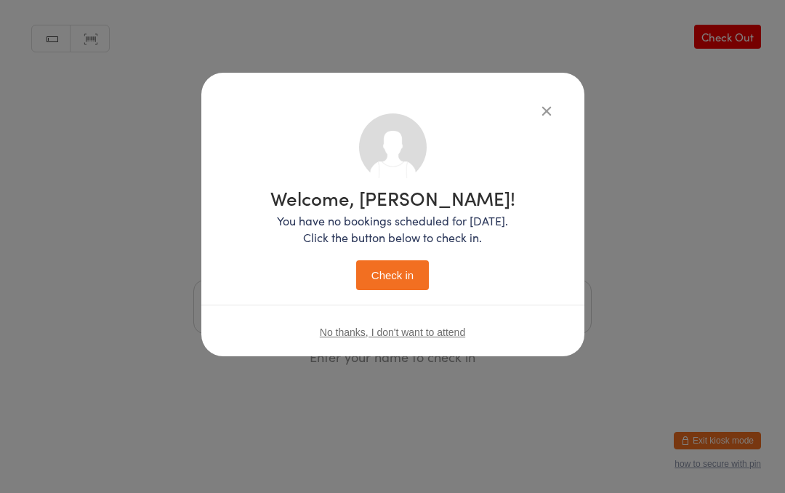
click at [400, 278] on button "Check in" at bounding box center [392, 275] width 73 height 30
